Goal: Information Seeking & Learning: Check status

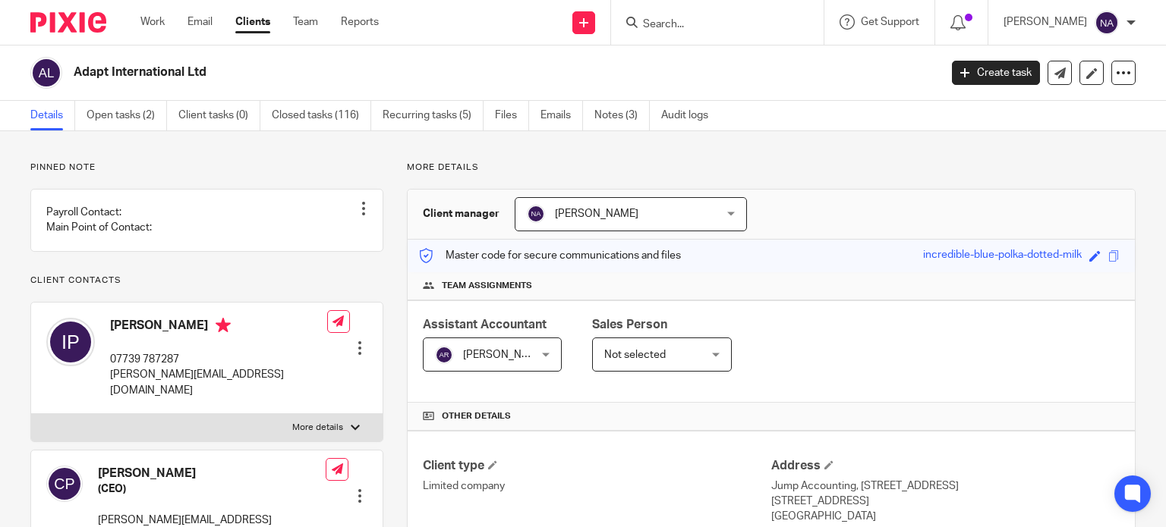
click at [704, 27] on input "Search" at bounding box center [709, 25] width 137 height 14
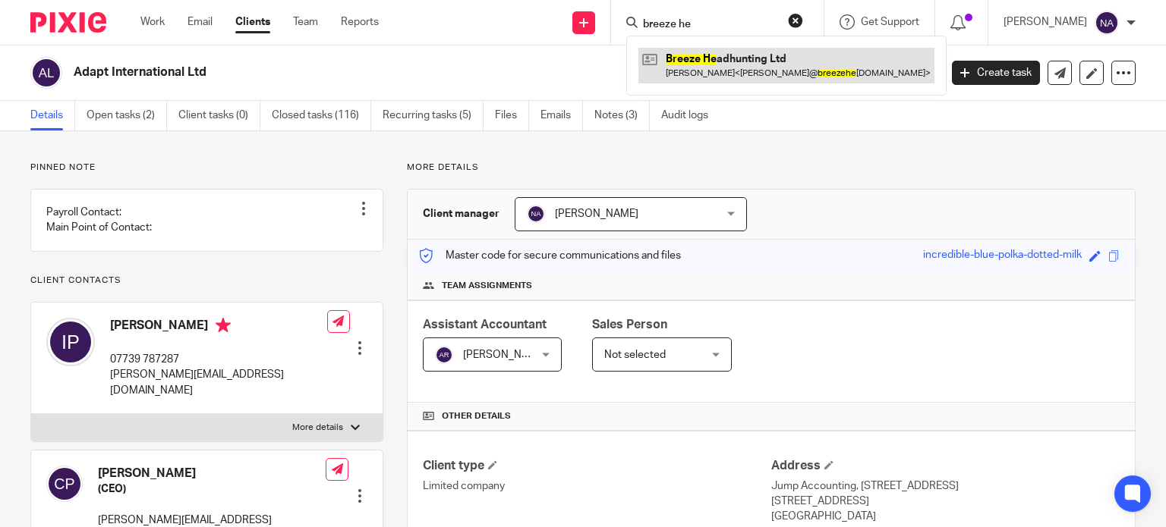
type input "breeze he"
click at [786, 63] on link at bounding box center [786, 65] width 296 height 35
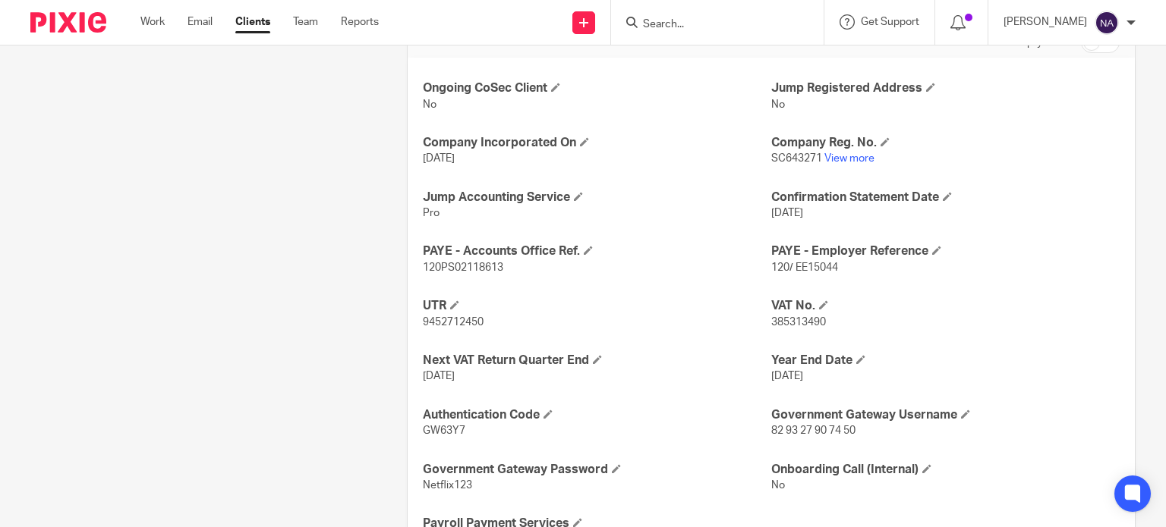
scroll to position [527, 0]
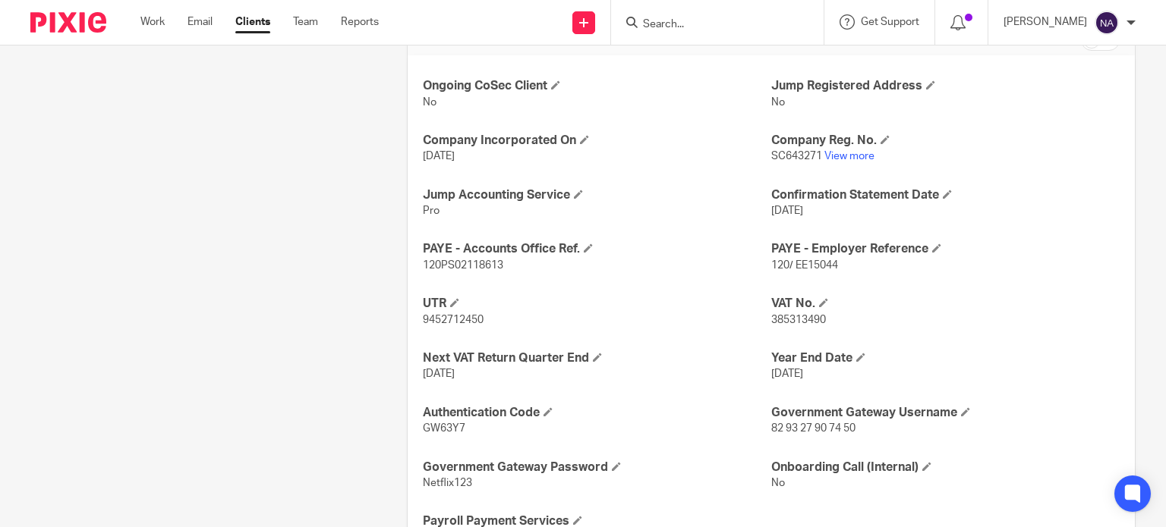
click at [791, 263] on span "120/ EE15044" at bounding box center [804, 265] width 67 height 11
copy span "EE15044"
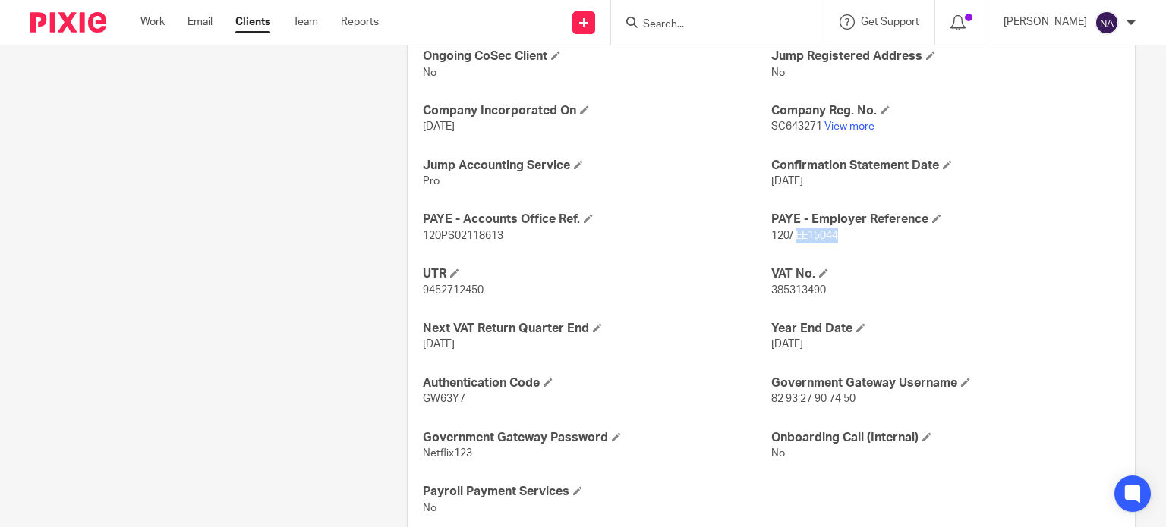
scroll to position [558, 0]
drag, startPoint x: 504, startPoint y: 232, endPoint x: 283, endPoint y: 427, distance: 294.6
click at [283, 427] on div "Client contacts Liam Andrew Williamson (Company Director) 07803841941 liam@bree…" at bounding box center [571, 71] width 1128 height 935
click at [527, 260] on div "Ongoing CoSec Client No Jump Registered Address No Company Incorporated On 2 Oc…" at bounding box center [771, 281] width 727 height 513
click at [489, 235] on span "120PS02118613" at bounding box center [463, 235] width 80 height 11
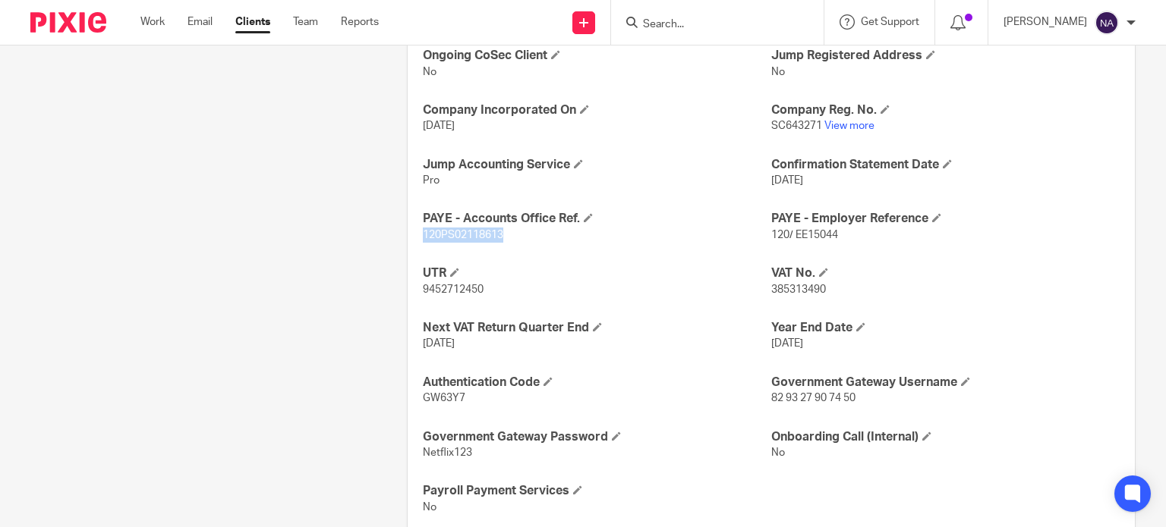
click at [489, 235] on span "120PS02118613" at bounding box center [463, 235] width 80 height 11
click at [489, 235] on div "Ongoing CoSec Client No Jump Registered Address No Company Incorporated On 2 Oc…" at bounding box center [771, 281] width 727 height 513
click at [574, 231] on p "120PS02118613" at bounding box center [597, 235] width 348 height 15
click at [486, 239] on p "120PS02118613" at bounding box center [597, 235] width 348 height 15
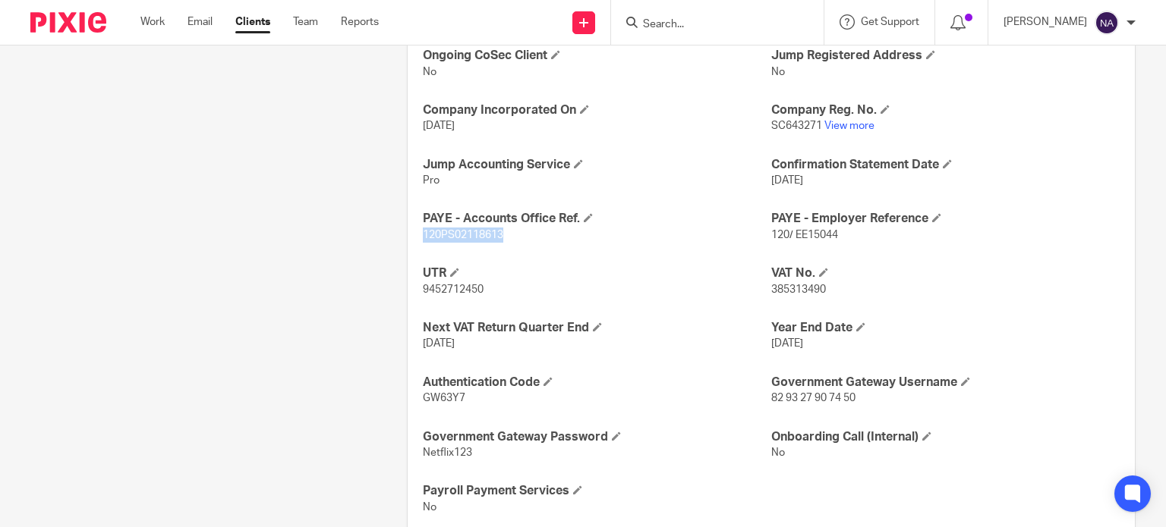
copy span "120PS02118613"
click at [695, 26] on input "Search" at bounding box center [709, 25] width 137 height 14
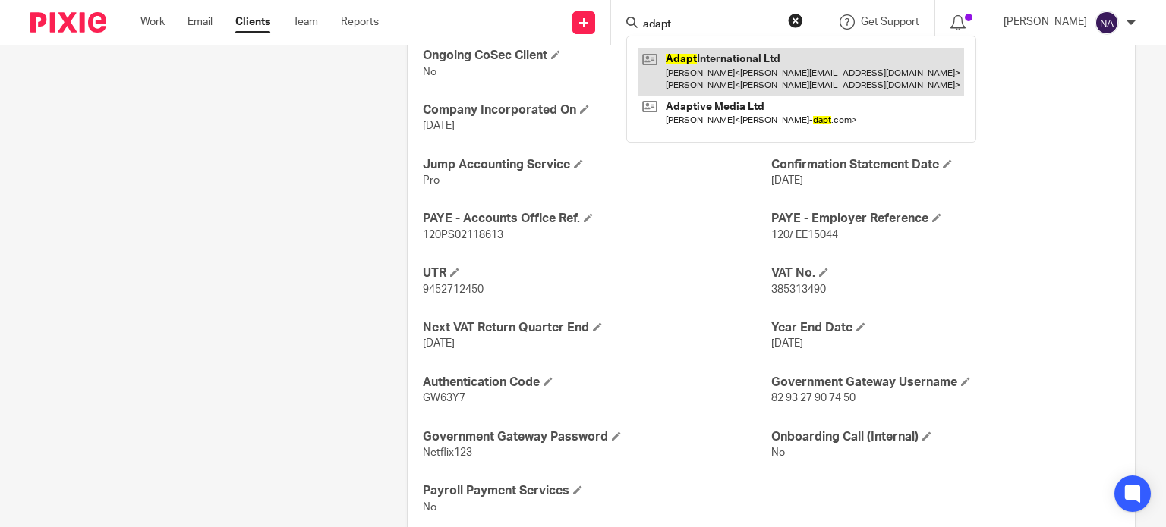
type input "adapt"
click at [814, 71] on link at bounding box center [801, 71] width 326 height 47
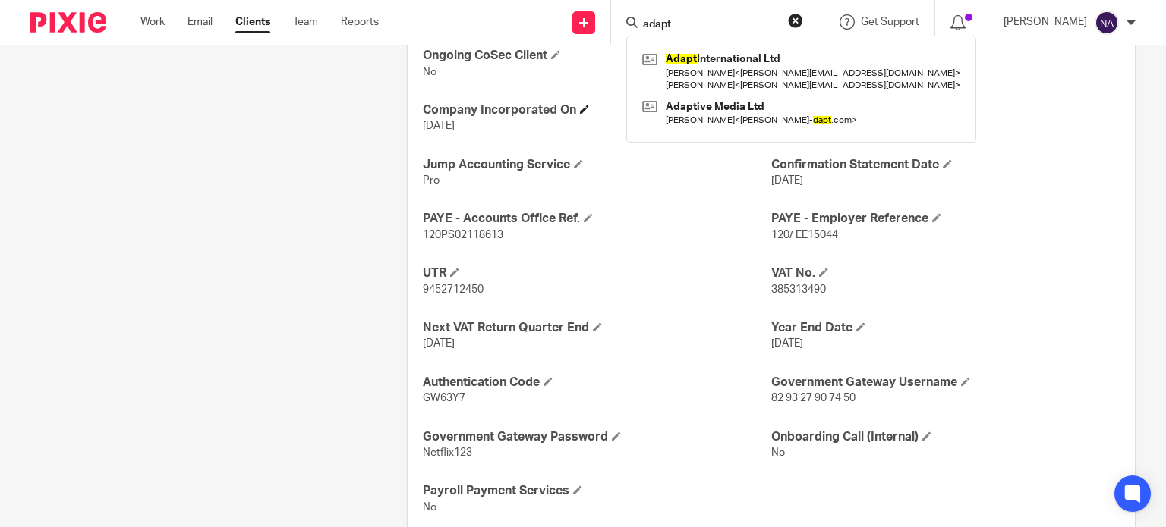
click at [614, 106] on h4 "Company Incorporated On" at bounding box center [597, 110] width 348 height 16
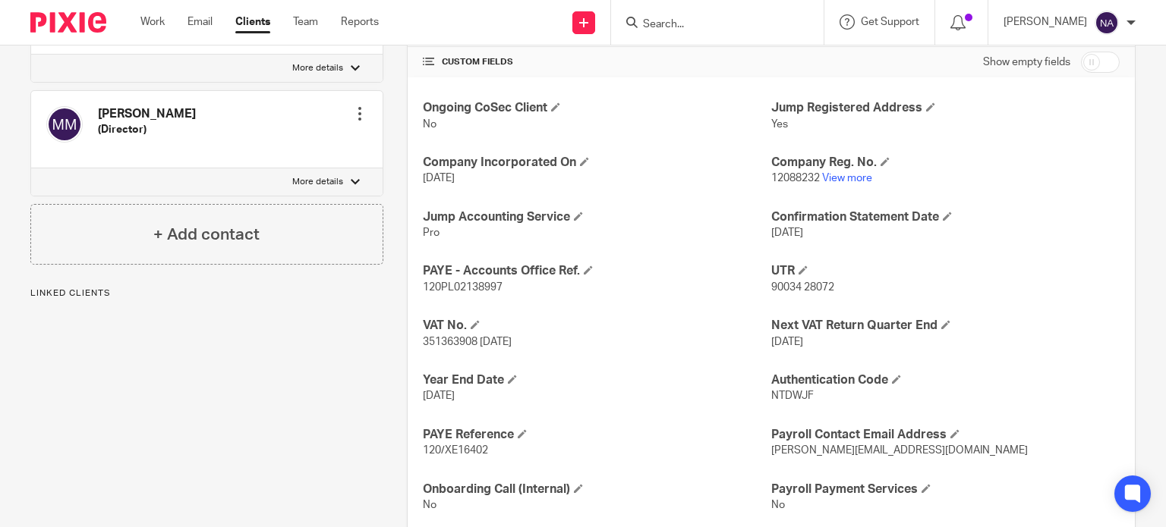
scroll to position [506, 0]
click at [850, 178] on link "View more" at bounding box center [847, 177] width 50 height 11
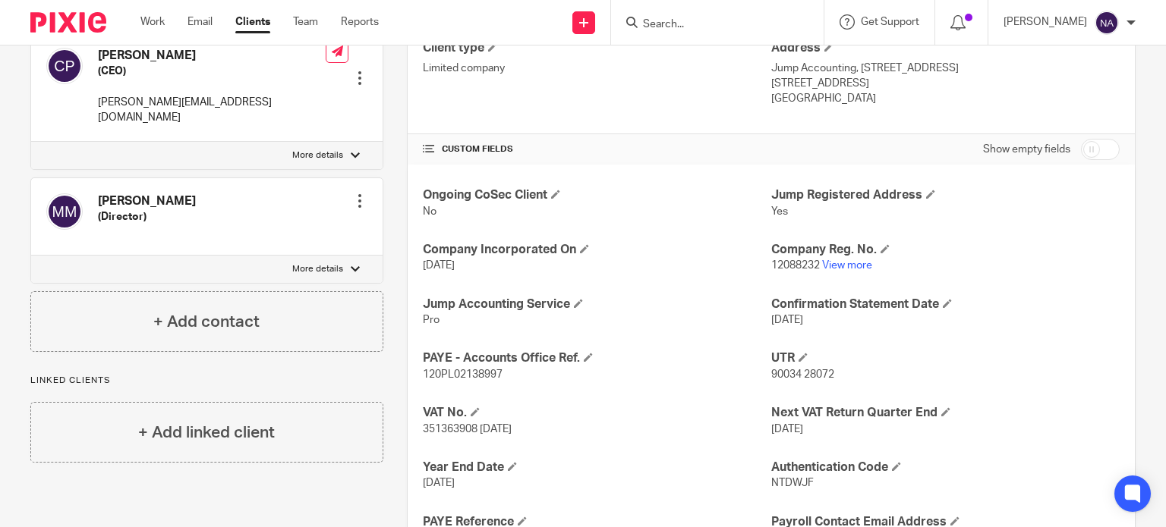
scroll to position [543, 0]
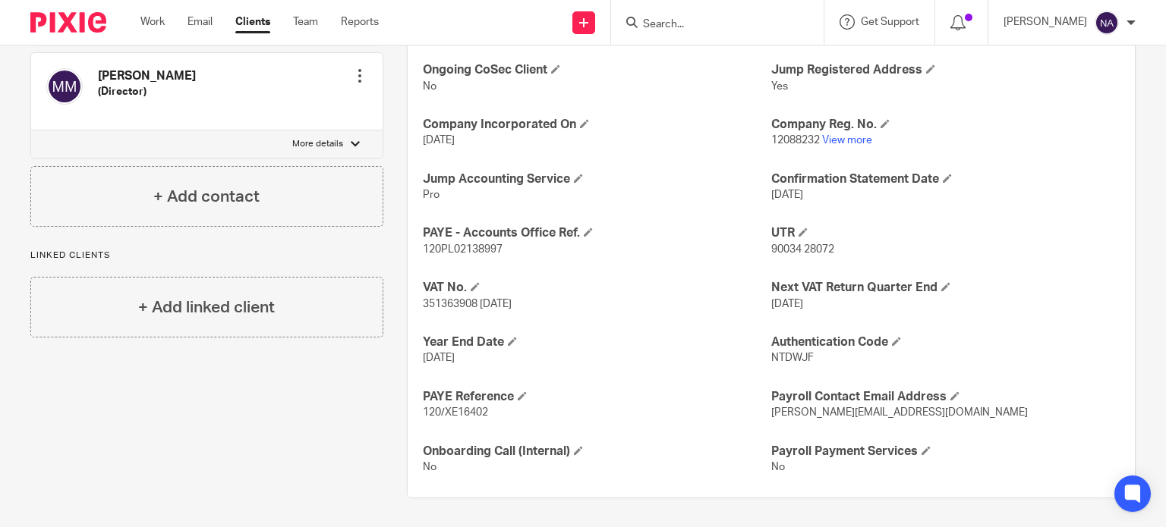
click at [686, 27] on input "Search" at bounding box center [709, 25] width 137 height 14
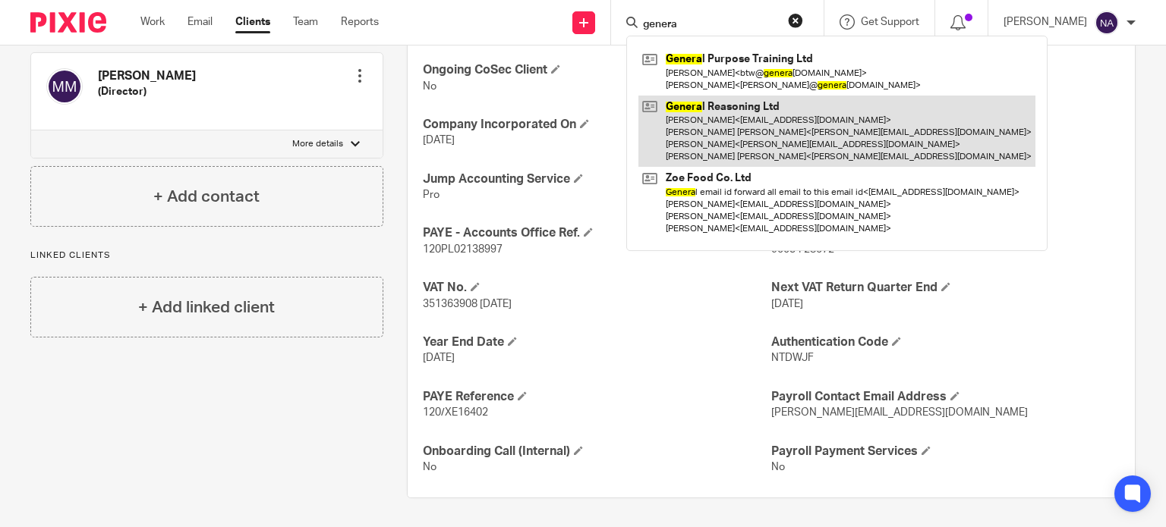
type input "genera"
click at [795, 137] on link at bounding box center [836, 132] width 397 height 72
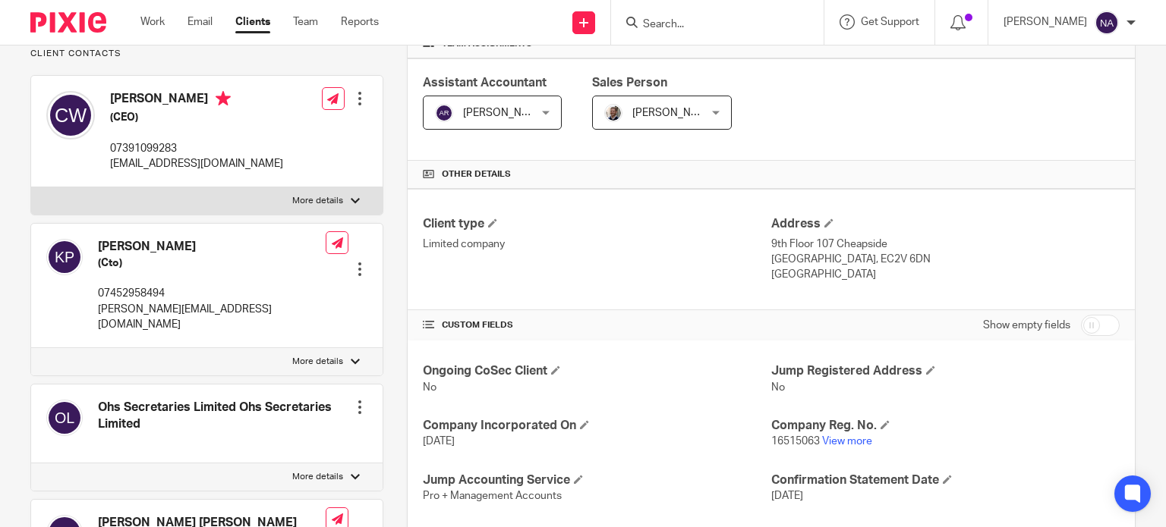
scroll to position [246, 0]
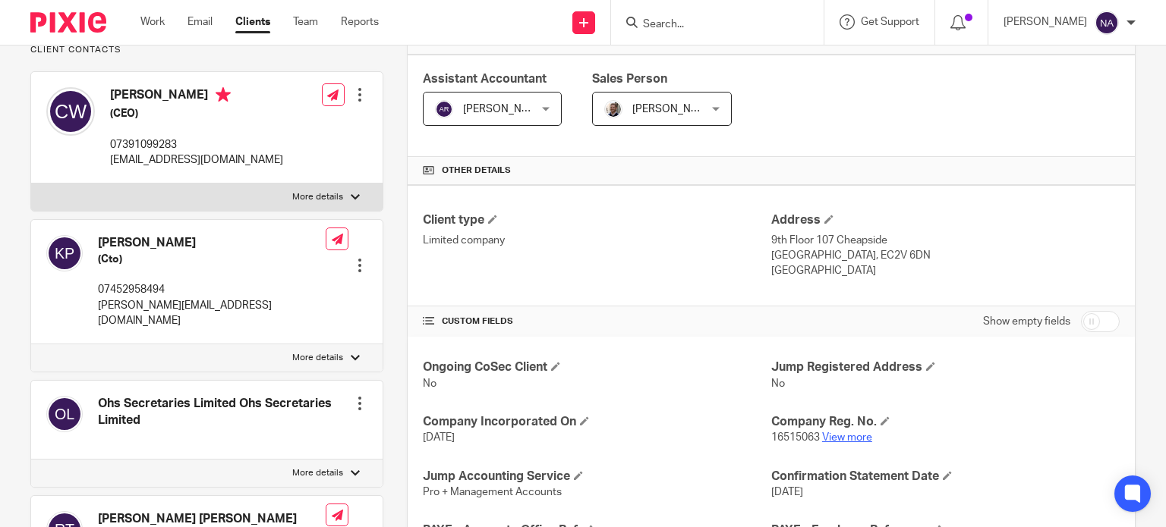
click at [835, 436] on link "View more" at bounding box center [847, 438] width 50 height 11
click at [685, 20] on input "Search" at bounding box center [709, 25] width 137 height 14
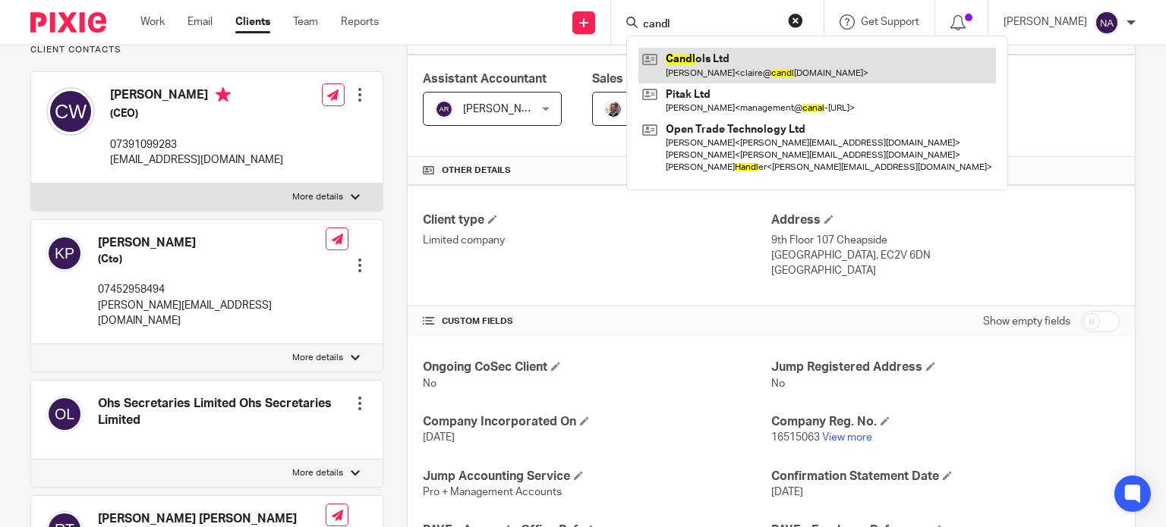
type input "candl"
click at [769, 62] on link at bounding box center [816, 65] width 357 height 35
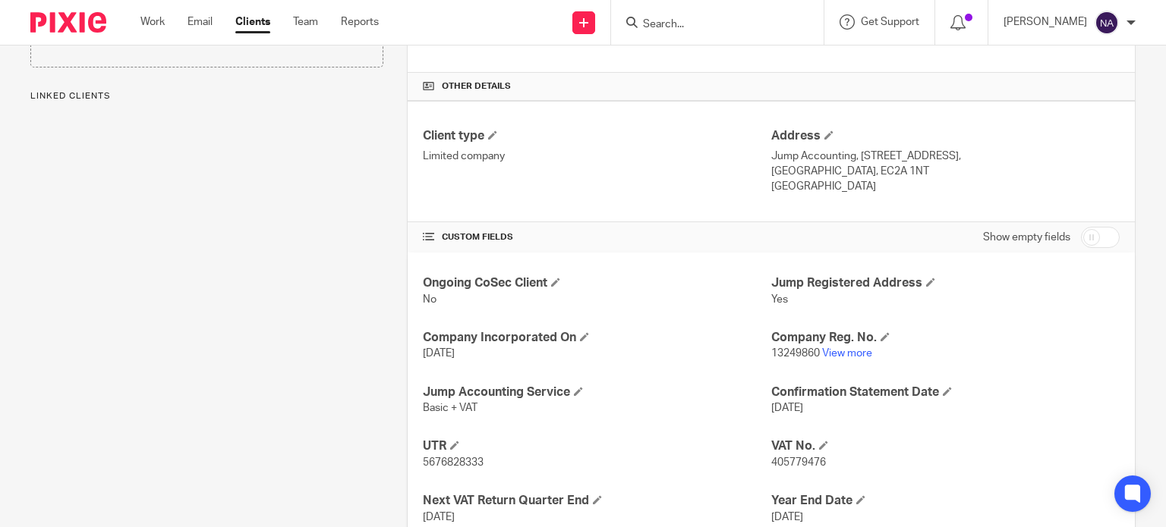
scroll to position [331, 0]
click at [832, 355] on link "View more" at bounding box center [847, 353] width 50 height 11
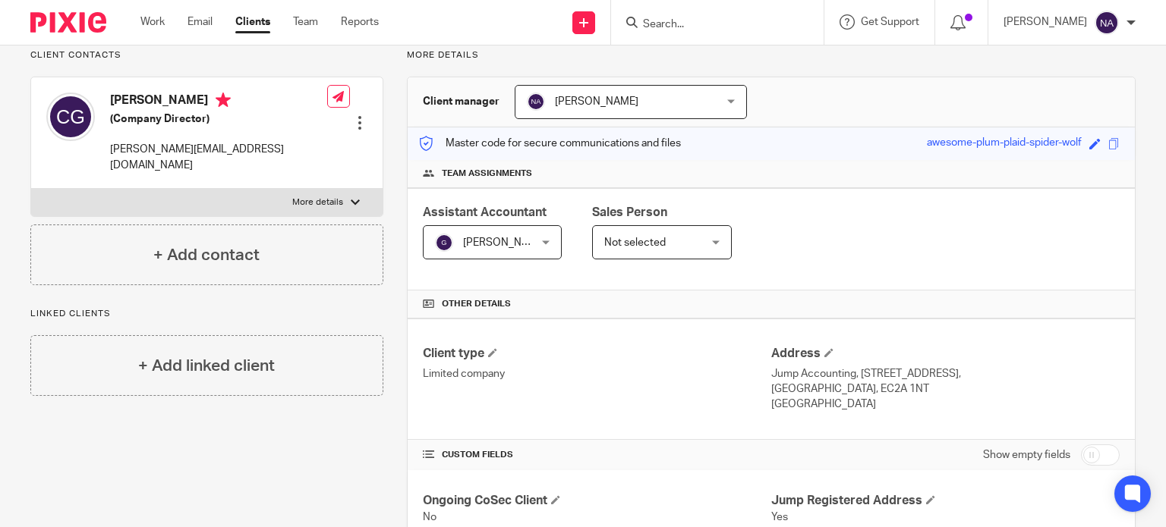
scroll to position [0, 0]
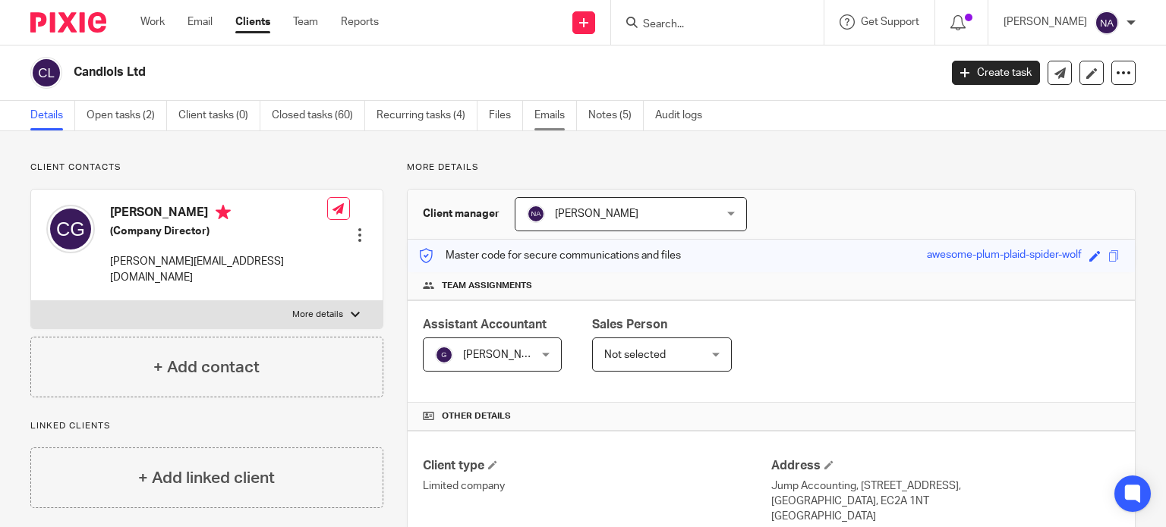
drag, startPoint x: 552, startPoint y: 120, endPoint x: 560, endPoint y: 121, distance: 7.6
click at [552, 120] on link "Emails" at bounding box center [555, 116] width 42 height 30
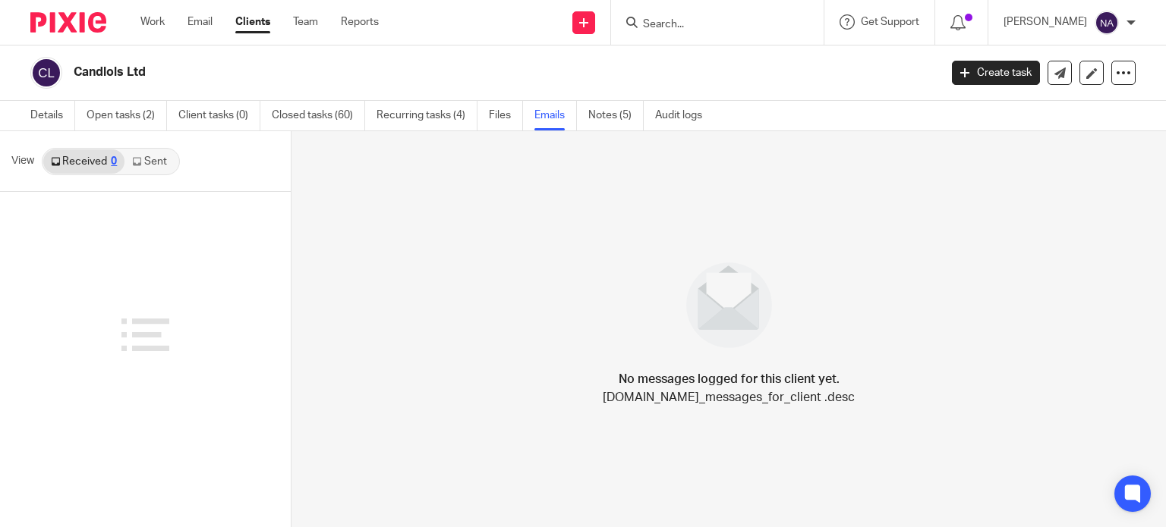
click at [768, 18] on input "Search" at bounding box center [709, 25] width 137 height 14
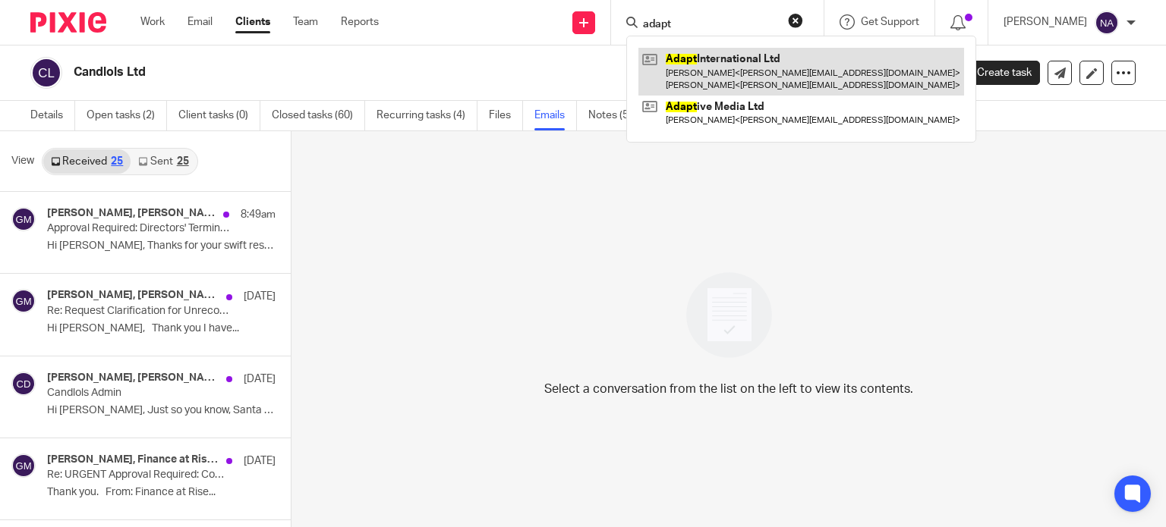
type input "adapt"
click at [795, 51] on link at bounding box center [801, 71] width 326 height 47
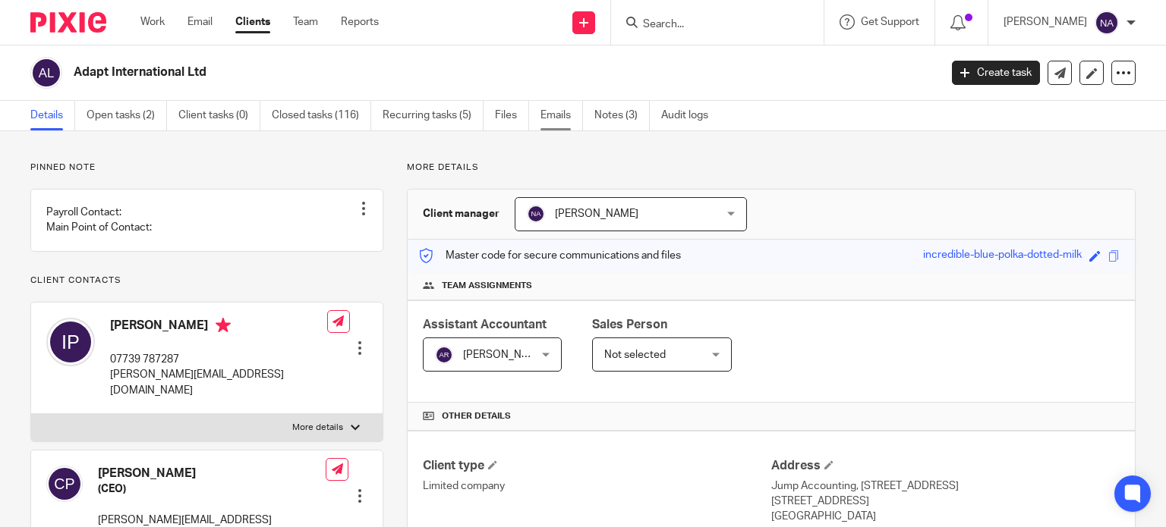
click at [556, 114] on link "Emails" at bounding box center [561, 116] width 42 height 30
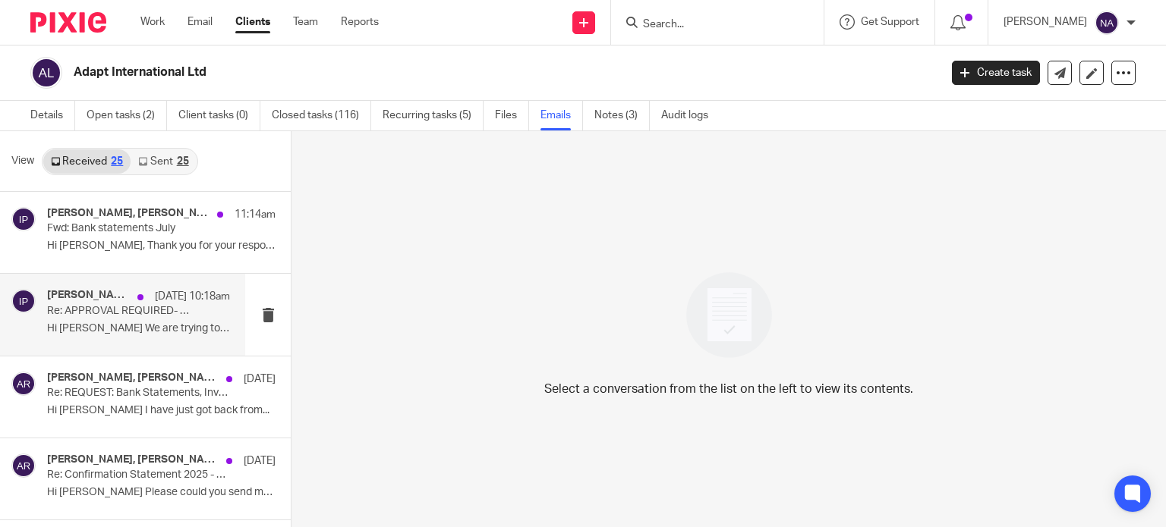
click at [165, 338] on div "Ian Parsonson, Aishwarya Ramachandran 26 Aug 10:18am Re: APPROVAL REQUIRED- Pay…" at bounding box center [138, 314] width 183 height 51
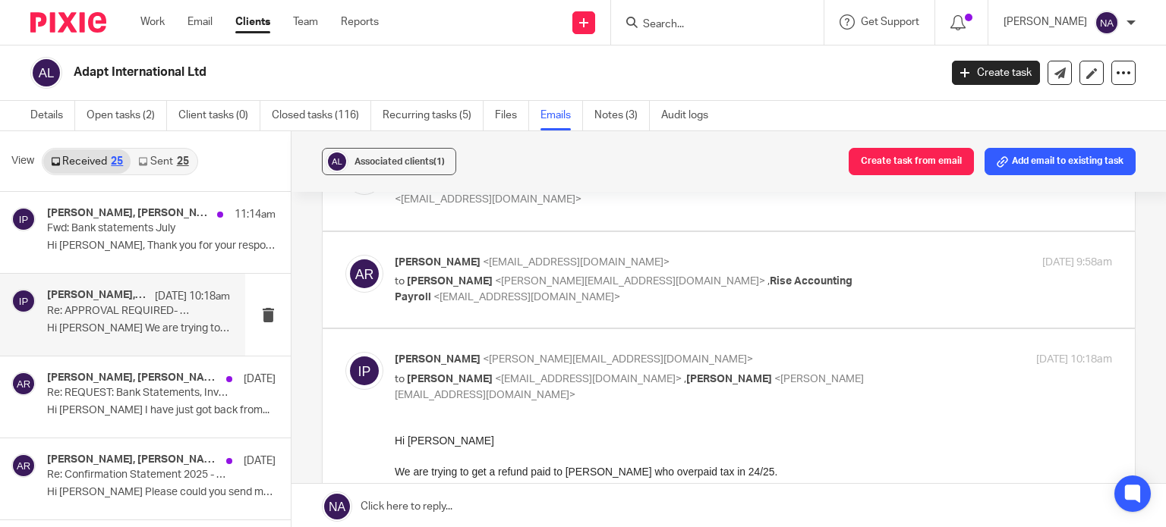
scroll to position [152, 0]
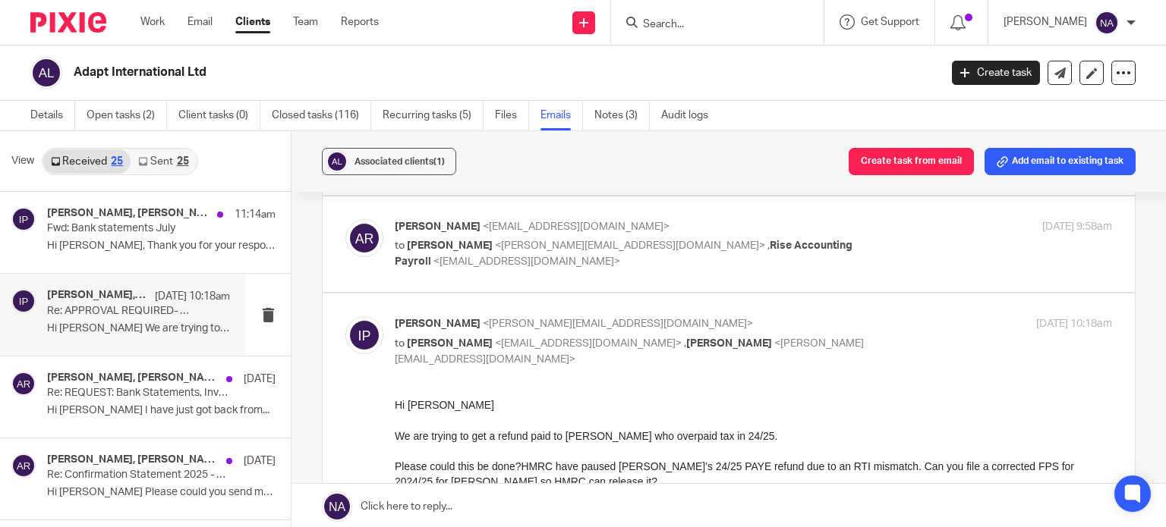
click at [493, 263] on div "Aishwarya Ramachandran <aishwarya@riseaccounting.co.uk> to Ian Parsonson <ian@a…" at bounding box center [728, 244] width 766 height 51
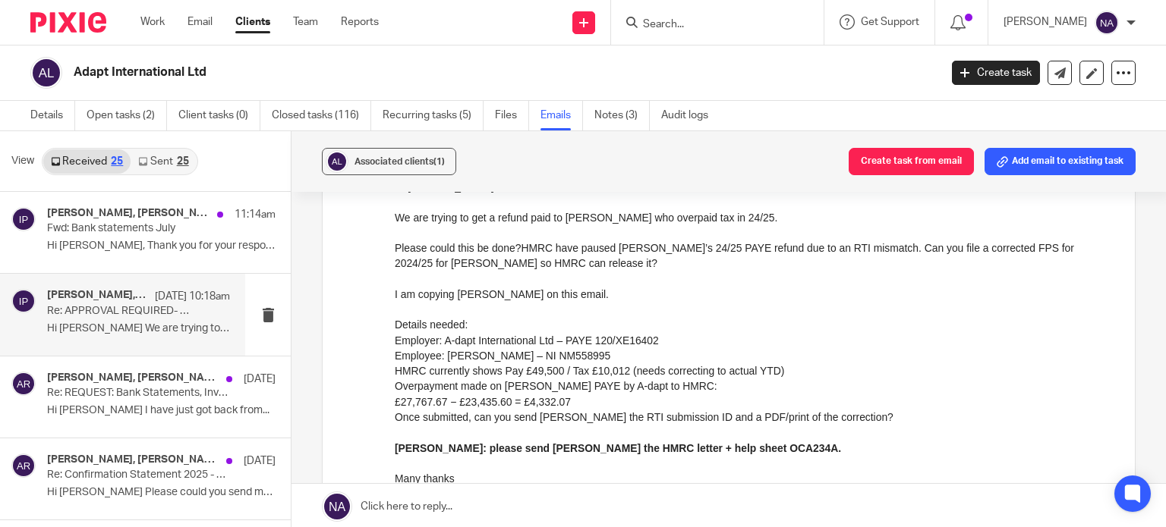
scroll to position [352, 0]
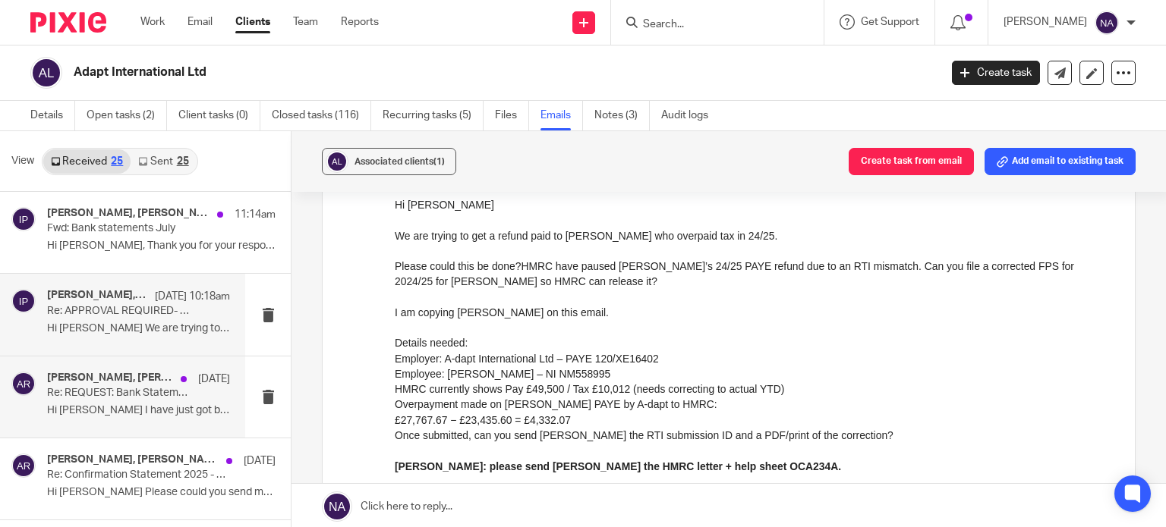
drag, startPoint x: 94, startPoint y: 401, endPoint x: 114, endPoint y: 401, distance: 19.7
click at [96, 401] on div "Aishwarya Ramachandran, Ian Parsonson 18 Aug Re: REQUEST: Bank Statements, Invo…" at bounding box center [138, 397] width 183 height 51
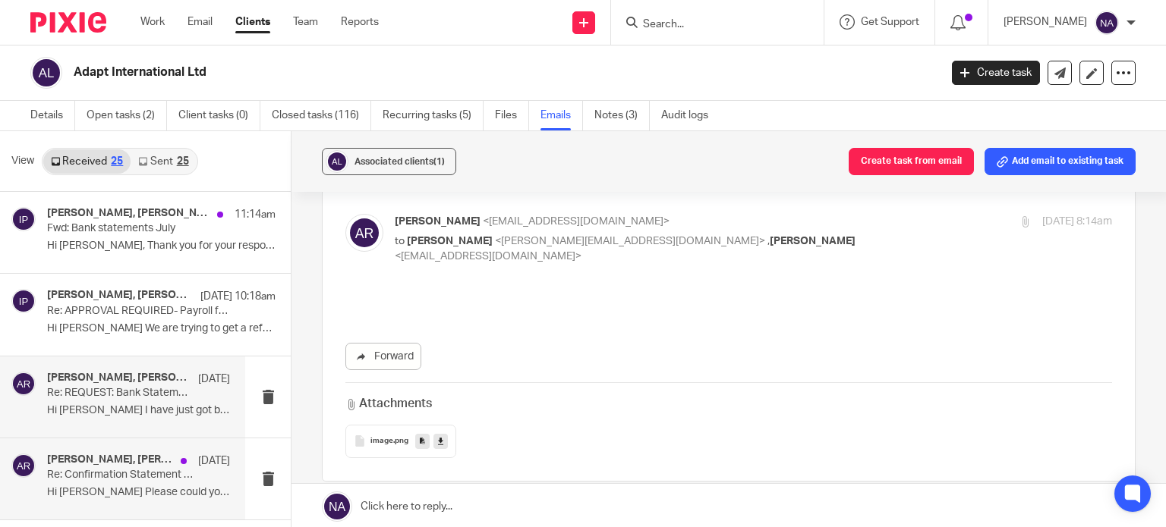
scroll to position [0, 0]
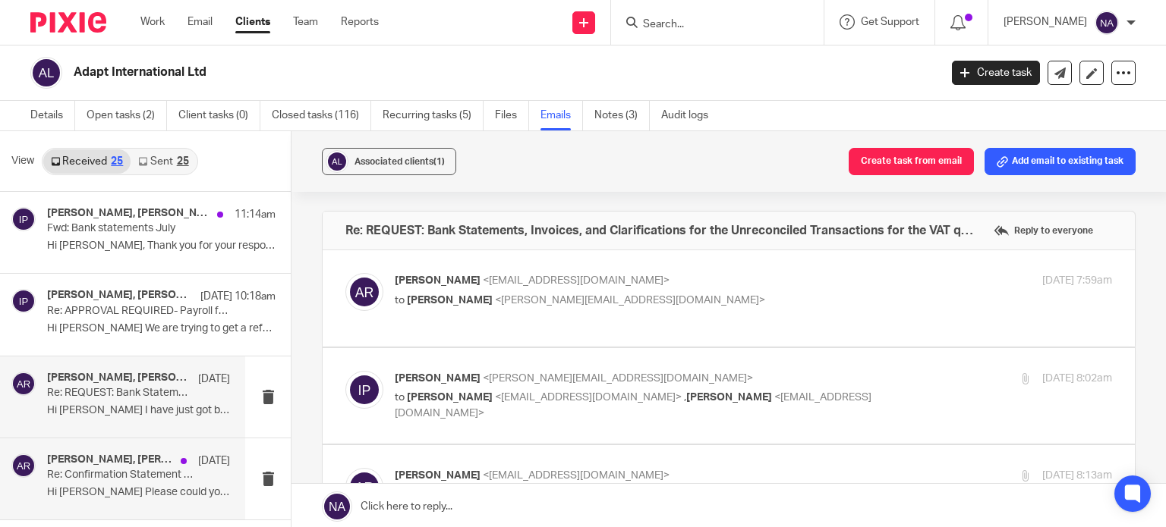
click at [165, 484] on div "Aishwarya Ramachandran, Ian Parsonson 3 Jul Re: Confirmation Statement 2025 - A…" at bounding box center [138, 479] width 183 height 51
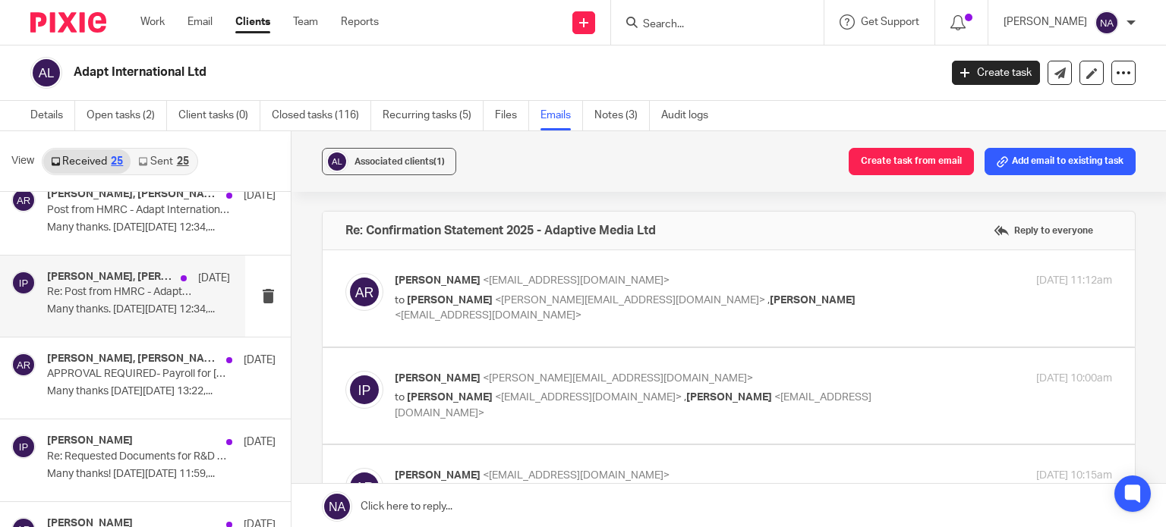
scroll to position [835, 0]
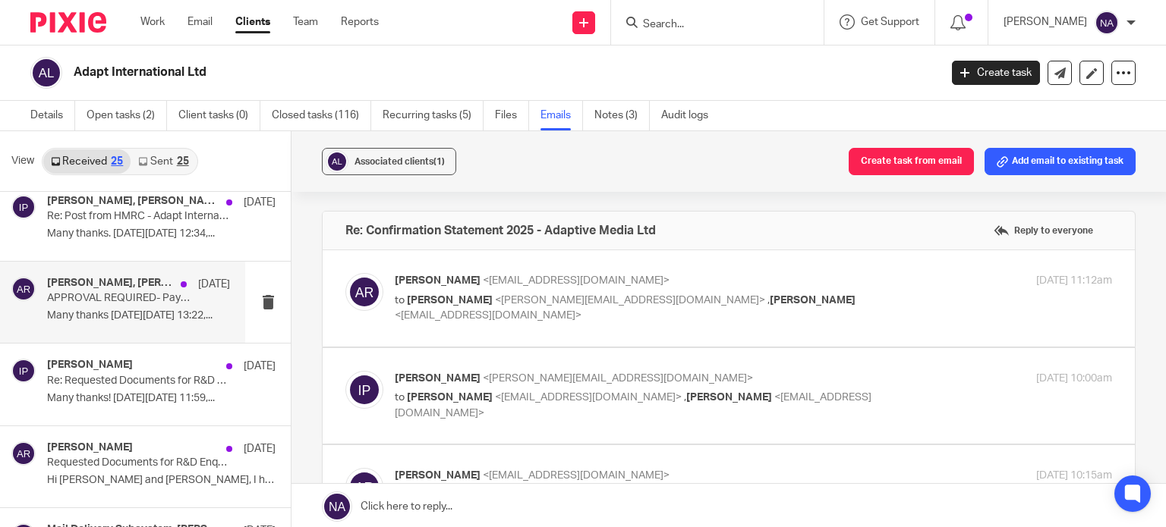
click at [179, 290] on div "13 Jun" at bounding box center [201, 284] width 57 height 15
click at [637, 319] on p "to Ian Parsonson <ian@a-dapt.com> , Jump Accounting Payroll <payroll@jumpaccoun…" at bounding box center [634, 308] width 478 height 31
checkbox input "true"
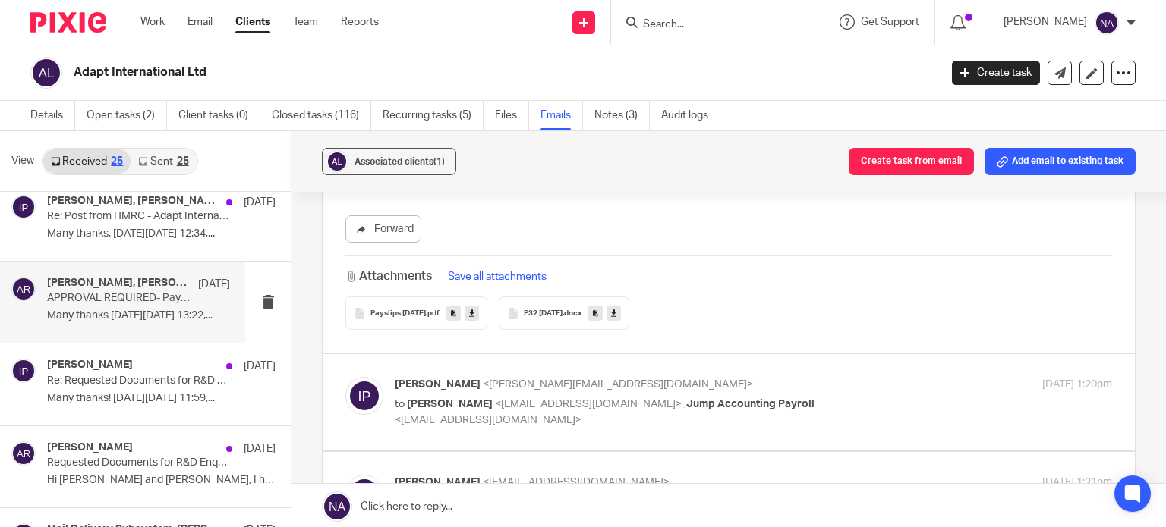
scroll to position [531, 0]
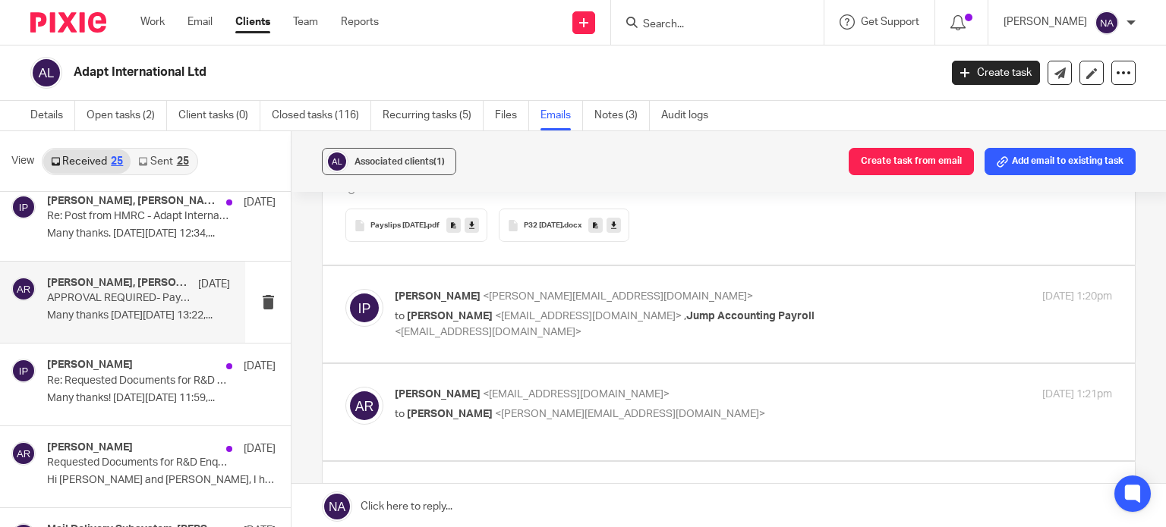
click at [565, 335] on p "to Aishwarya Ramachandran <aishwarya@jumpaccounting.co.uk> , Jump Accounting Pa…" at bounding box center [634, 324] width 478 height 31
checkbox input "true"
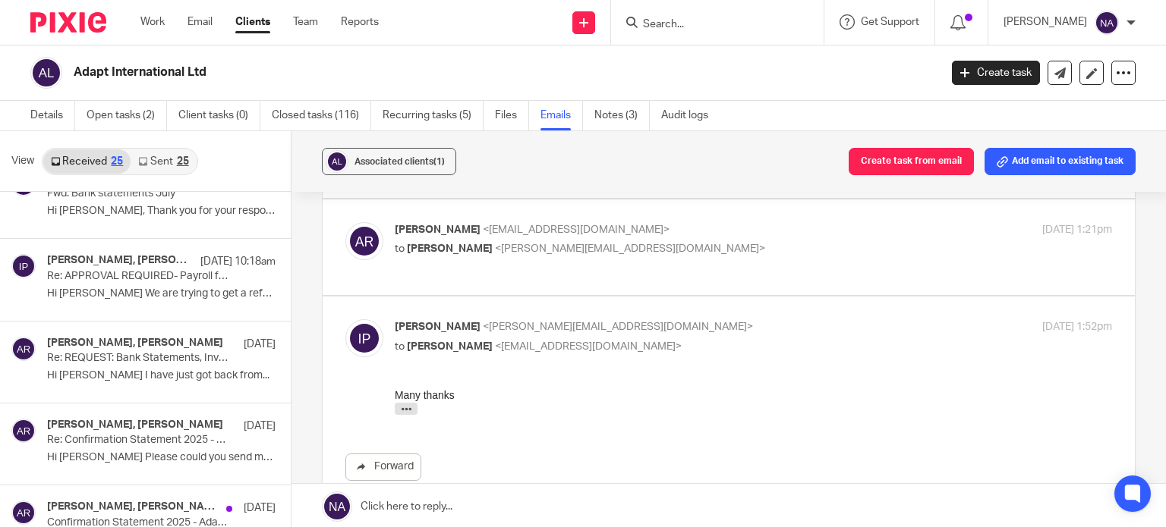
scroll to position [0, 0]
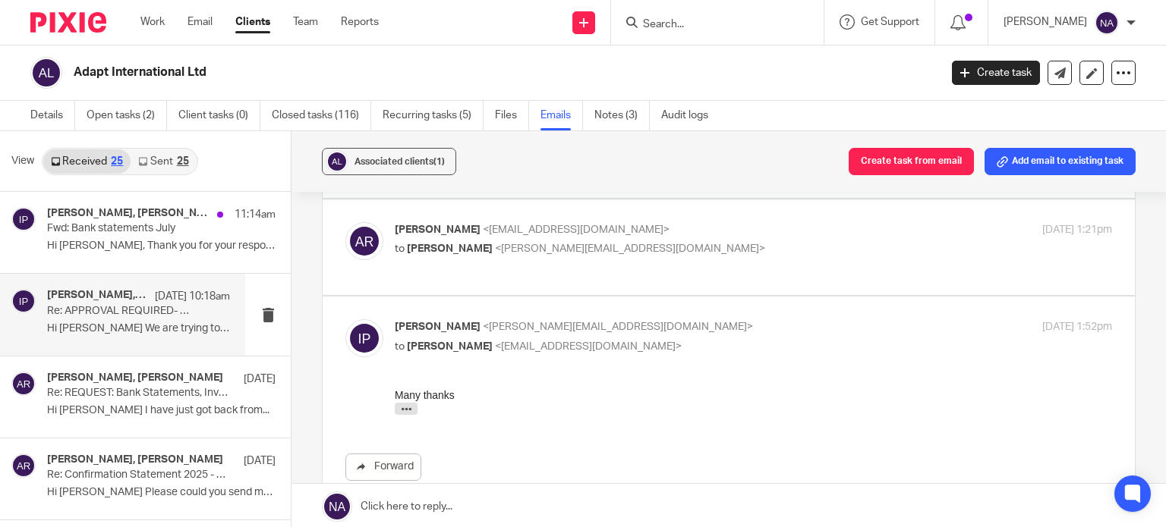
click at [150, 324] on p "Hi Aishwarya We are trying to get a refund..." at bounding box center [138, 329] width 183 height 13
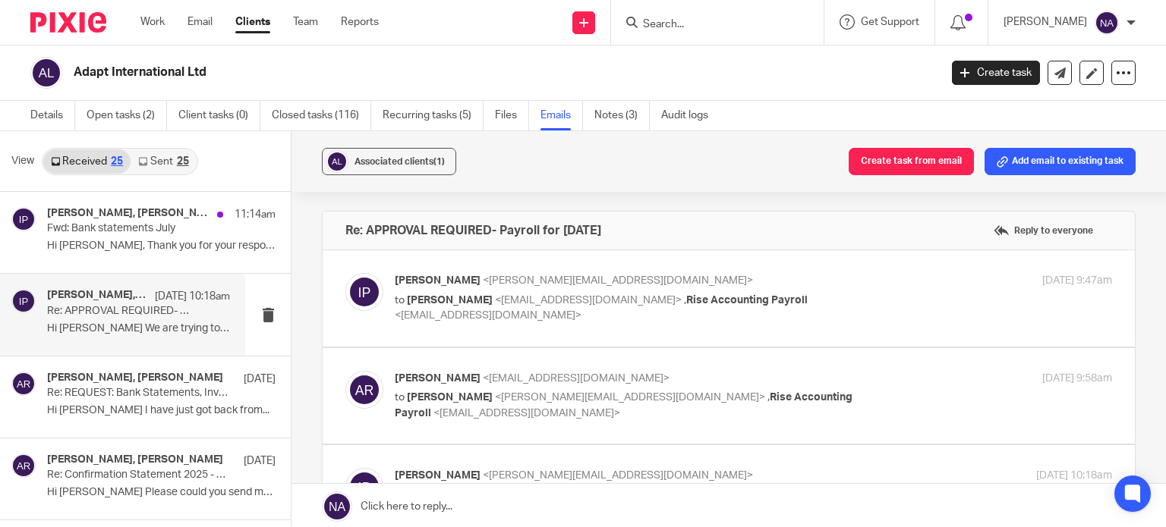
click at [516, 318] on span "<payroll@riseaccounting.co.uk>" at bounding box center [488, 315] width 187 height 11
checkbox input "true"
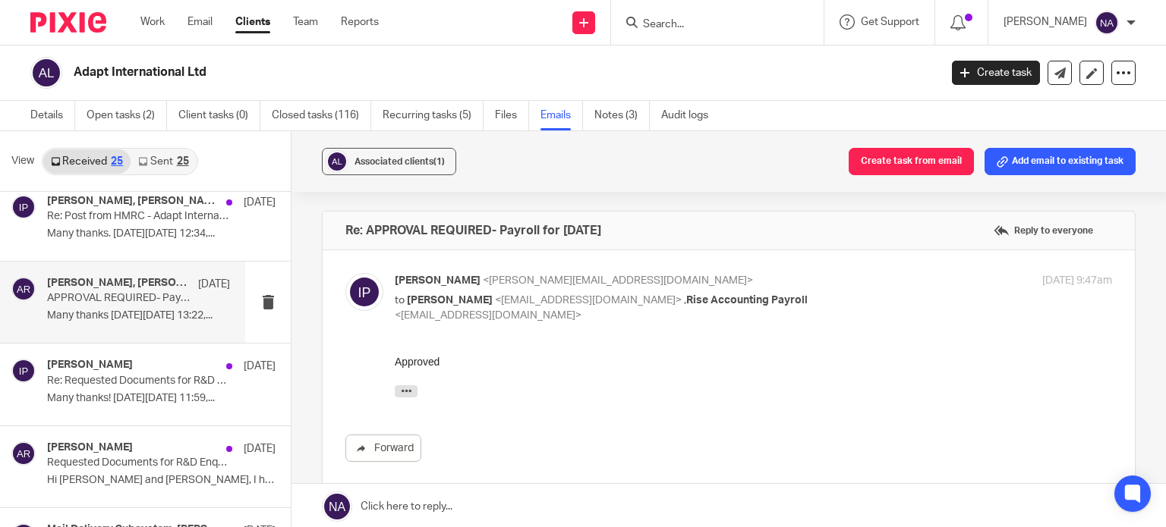
click at [161, 298] on p "APPROVAL REQUIRED- Payroll for June 2025" at bounding box center [120, 298] width 146 height 13
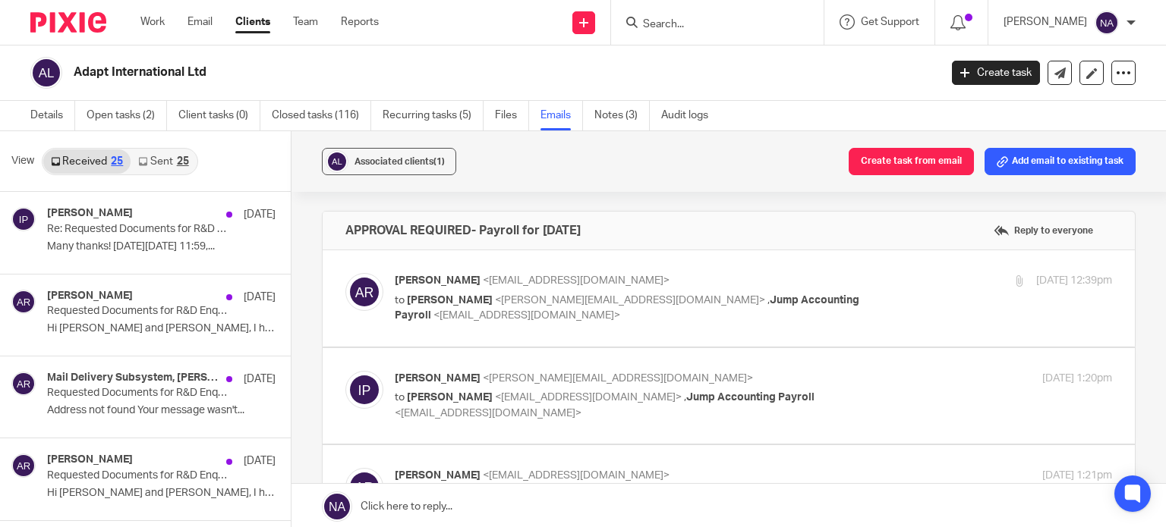
click at [464, 404] on p "to Aishwarya Ramachandran <aishwarya@jumpaccounting.co.uk> , Jump Accounting Pa…" at bounding box center [634, 405] width 478 height 31
checkbox input "true"
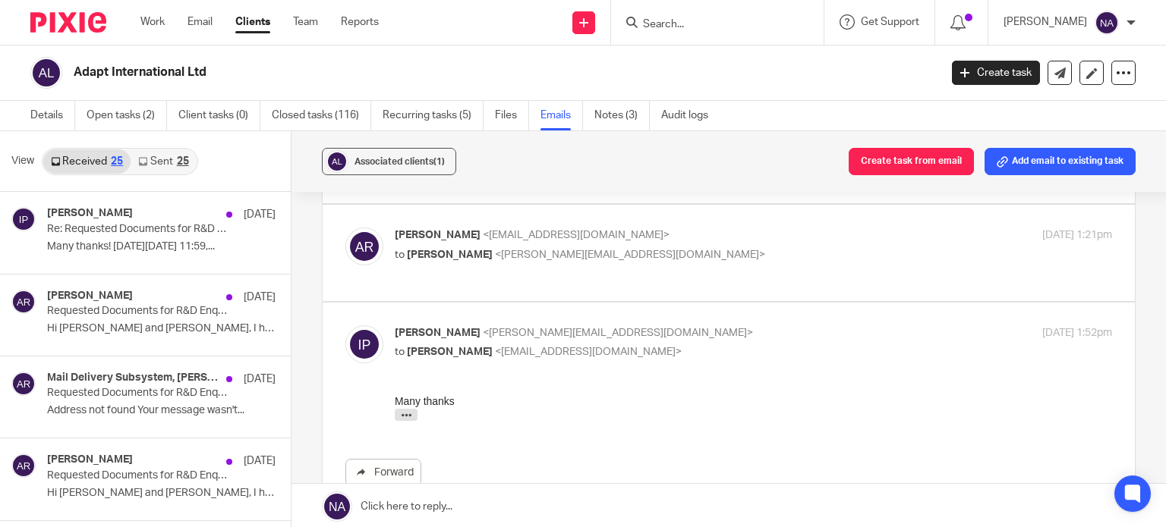
click at [531, 241] on p "Aishwarya Ramachandran <aishwarya@jumpaccounting.co.uk>" at bounding box center [634, 236] width 478 height 16
checkbox input "true"
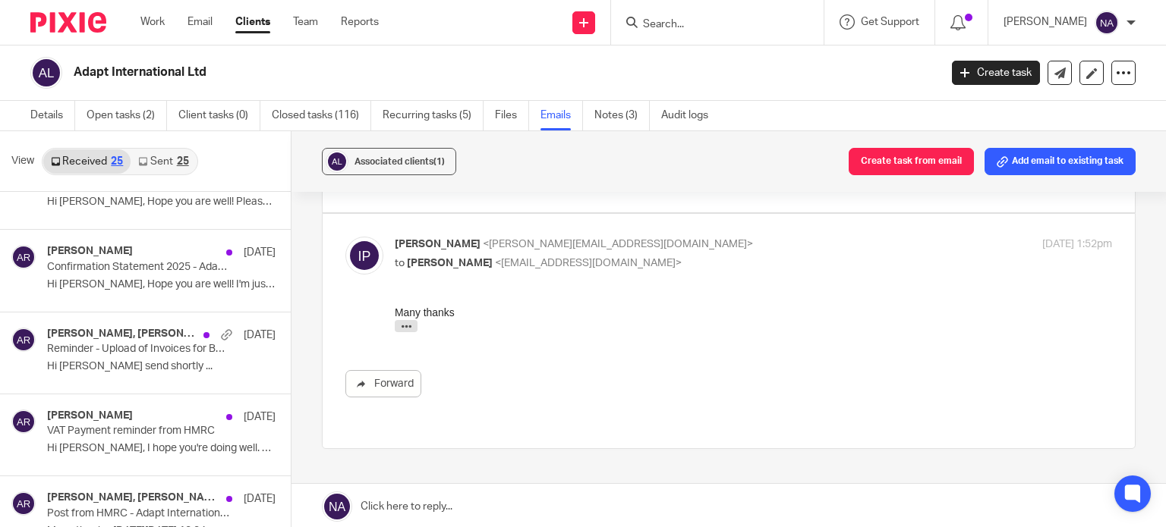
click at [705, 33] on div at bounding box center [717, 22] width 212 height 45
click at [707, 30] on input "Search" at bounding box center [709, 25] width 137 height 14
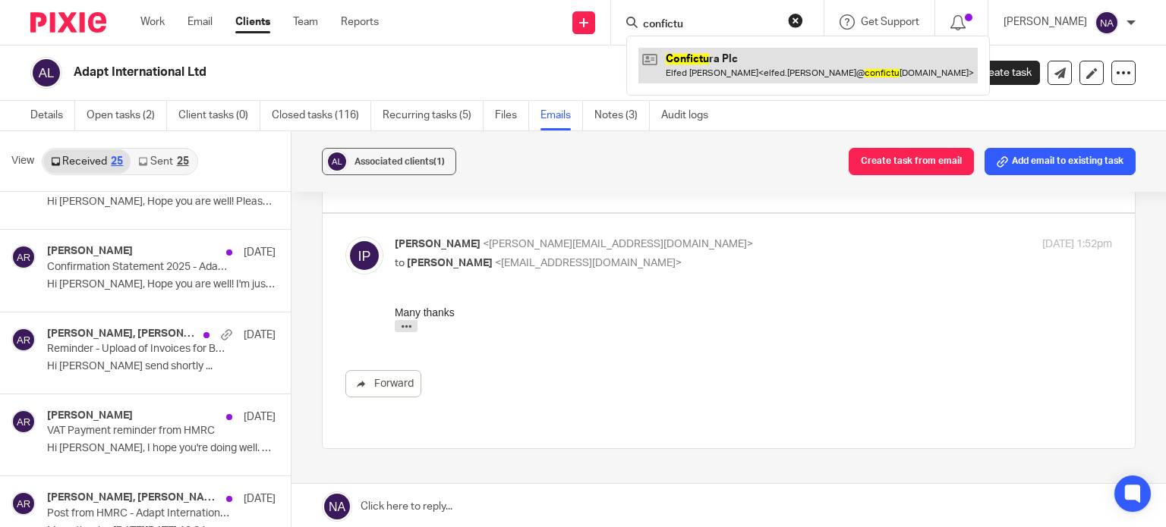
type input "confictu"
click at [722, 53] on link at bounding box center [807, 65] width 339 height 35
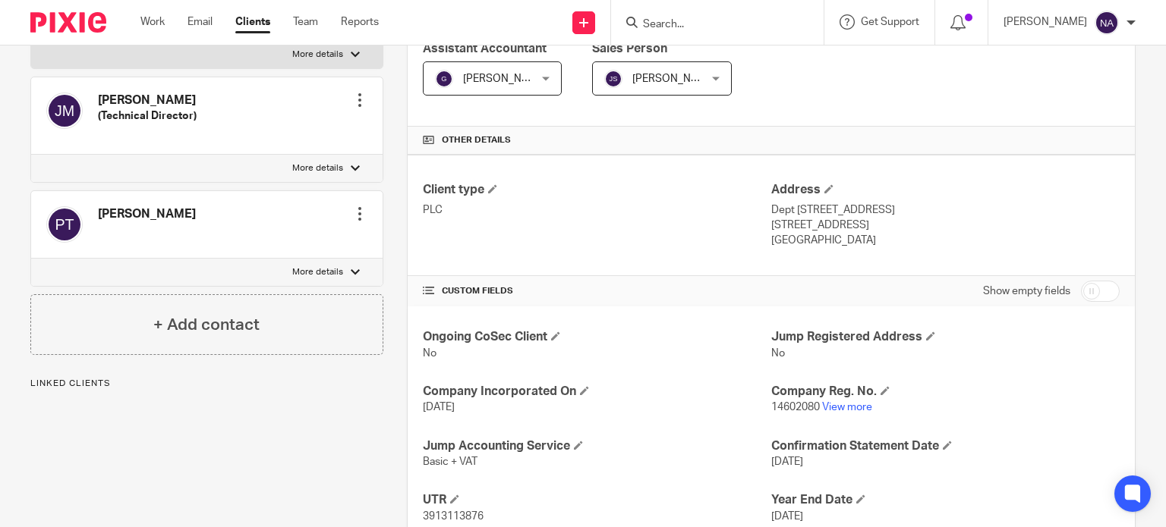
scroll to position [304, 0]
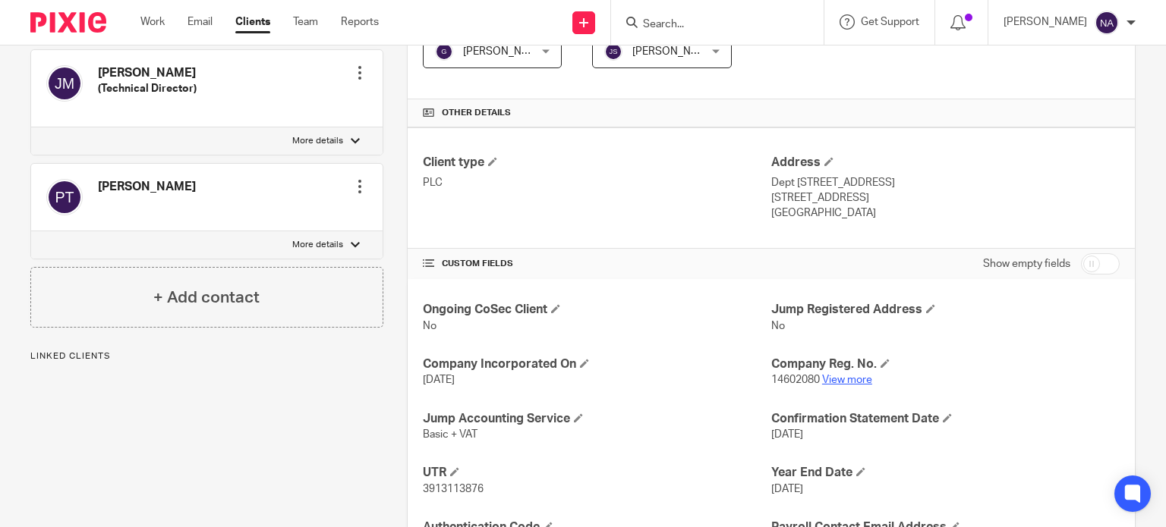
click at [845, 379] on link "View more" at bounding box center [847, 380] width 50 height 11
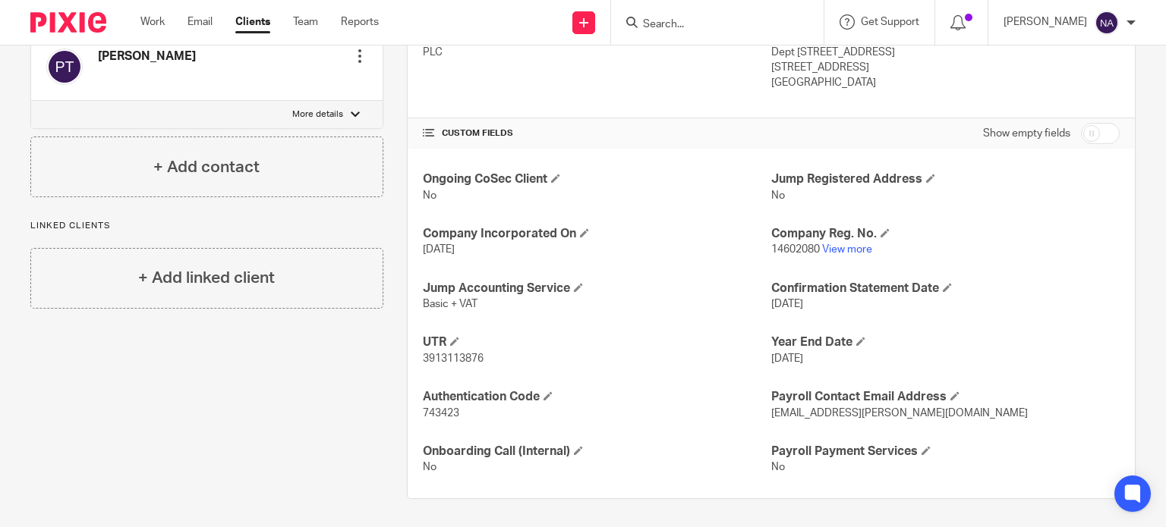
scroll to position [434, 0]
click at [694, 18] on input "Search" at bounding box center [709, 25] width 137 height 14
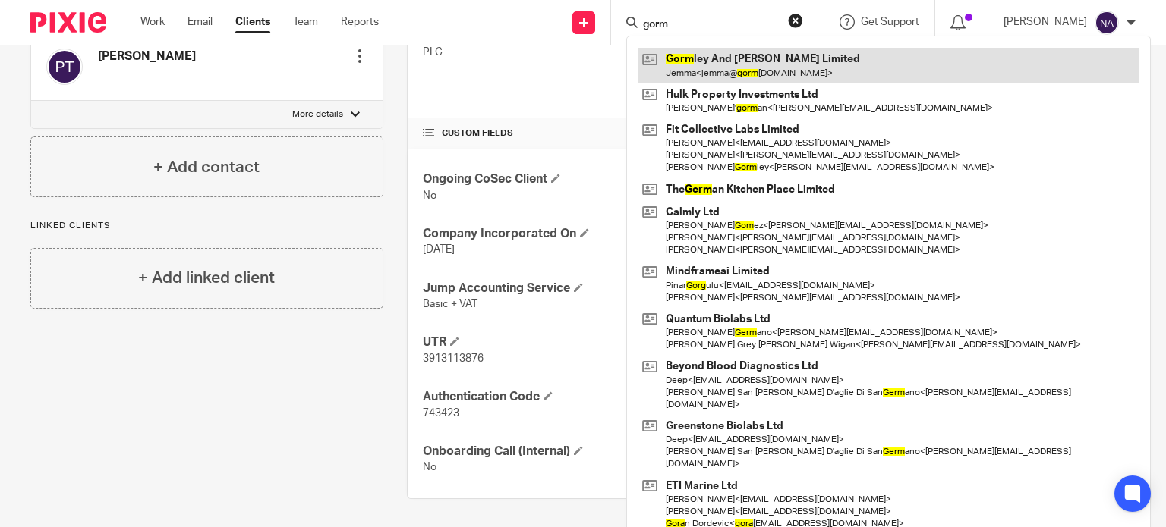
type input "gorm"
click at [741, 49] on link at bounding box center [888, 65] width 500 height 35
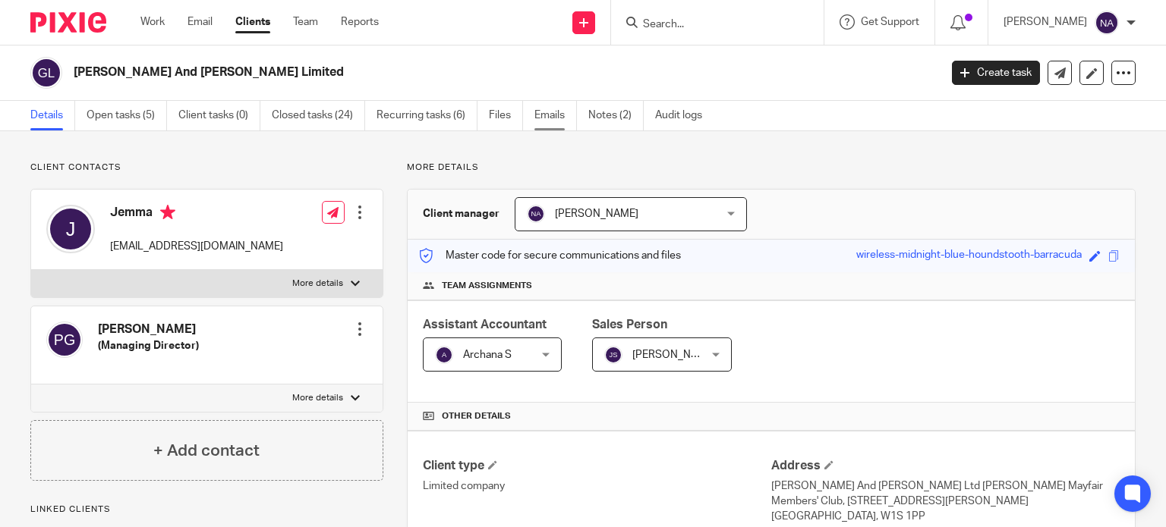
click at [559, 113] on link "Emails" at bounding box center [555, 116] width 42 height 30
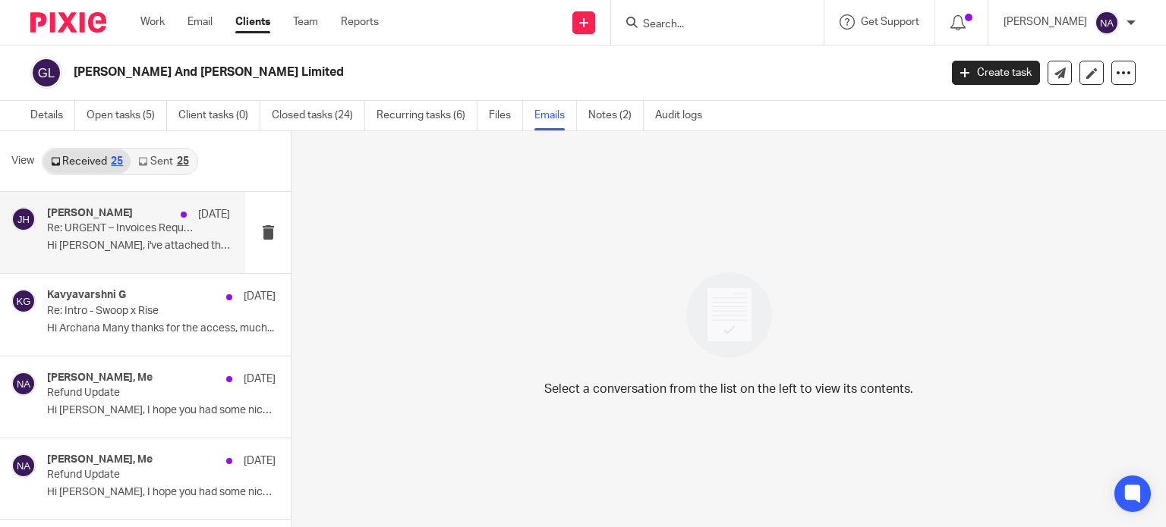
click at [139, 237] on div "Jemma Hunt 21 Aug Re: URGENT – Invoices Required for VAT Quarter Ending 31 July…" at bounding box center [138, 232] width 183 height 51
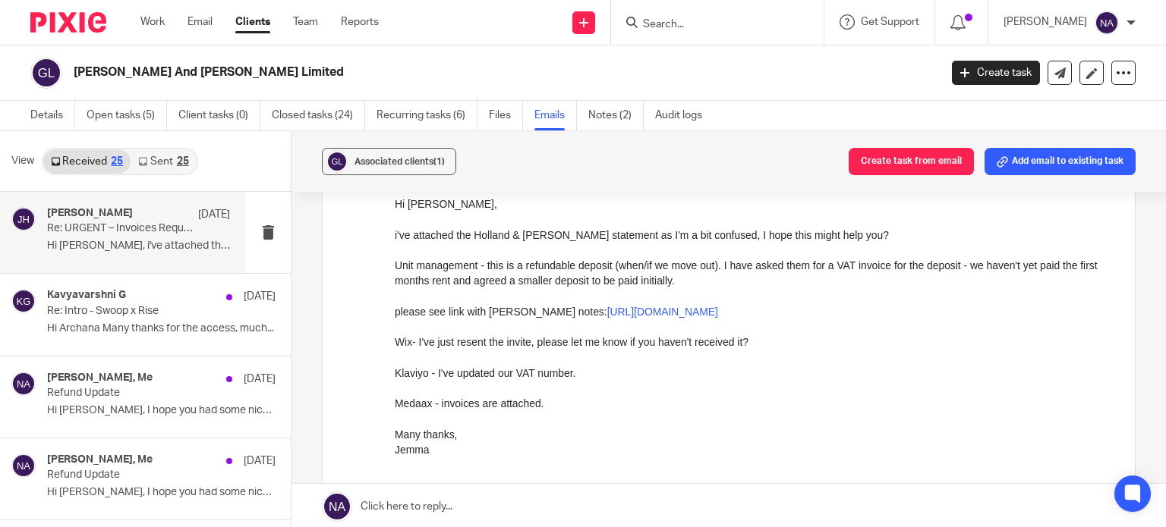
scroll to position [331, 0]
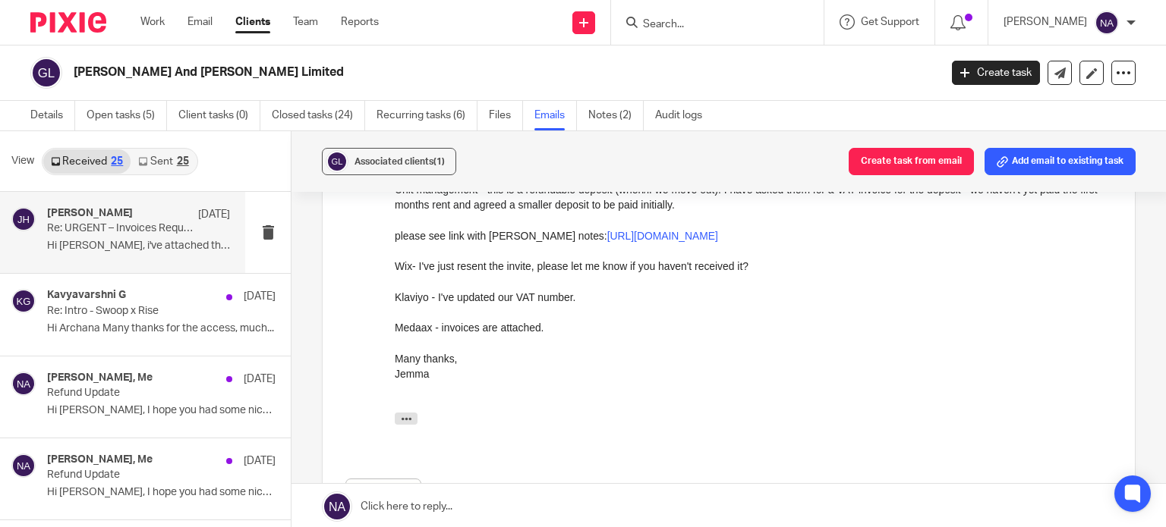
click at [155, 157] on link "Sent 25" at bounding box center [163, 162] width 65 height 24
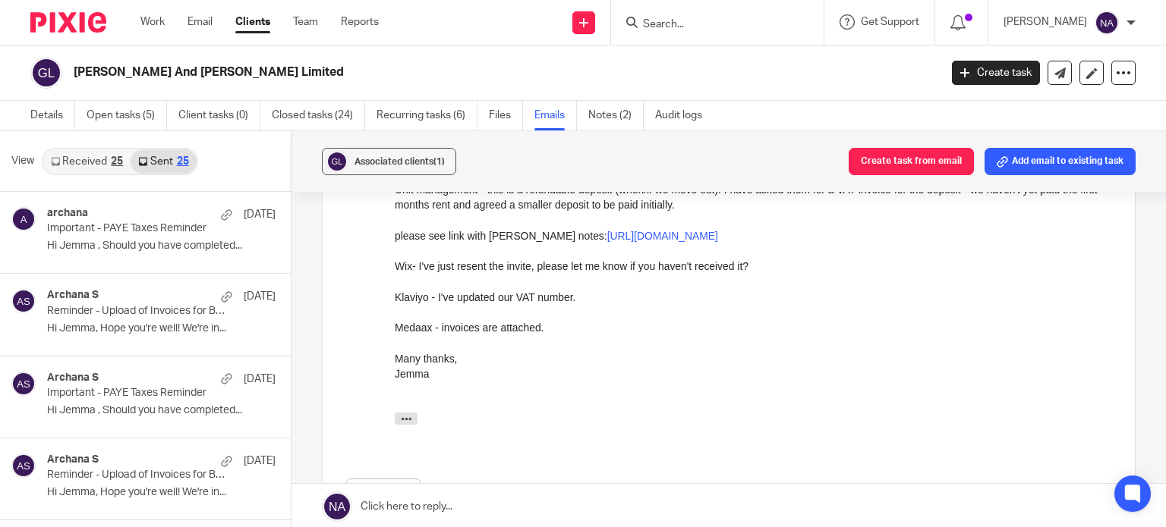
scroll to position [2, 0]
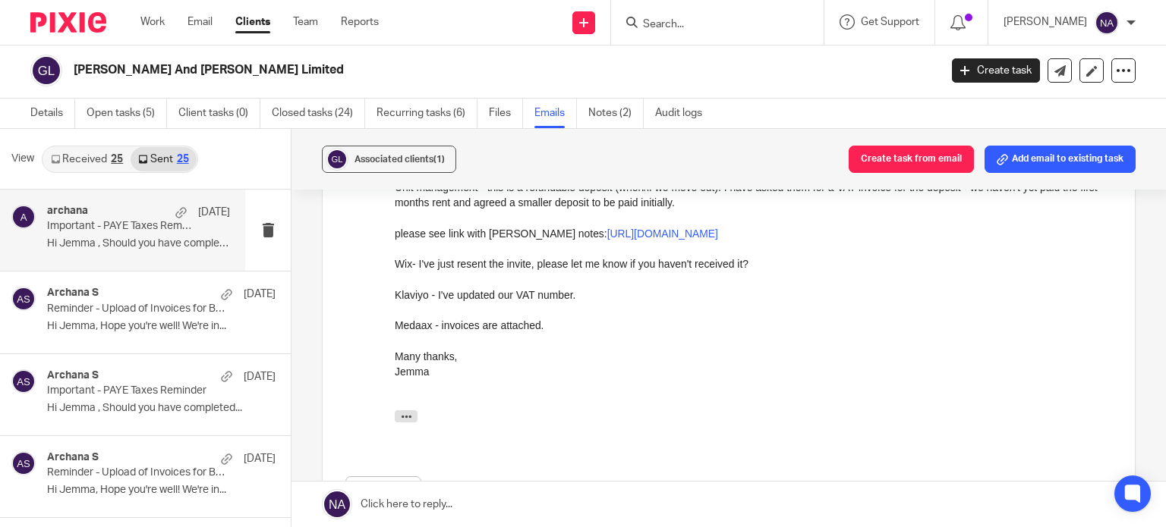
click at [149, 242] on p "Hi Jemma , Should you have completed..." at bounding box center [138, 244] width 183 height 13
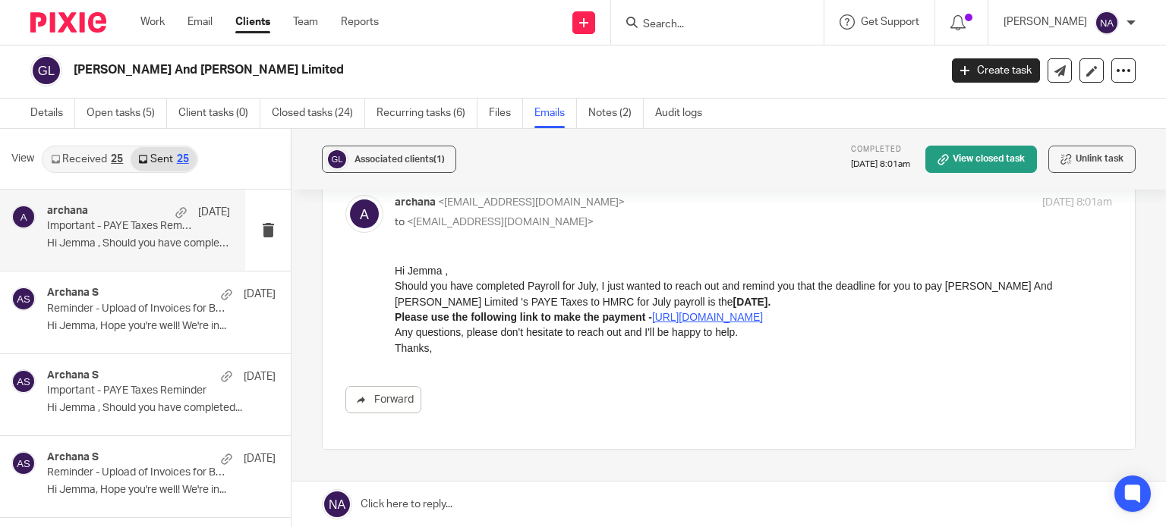
scroll to position [0, 0]
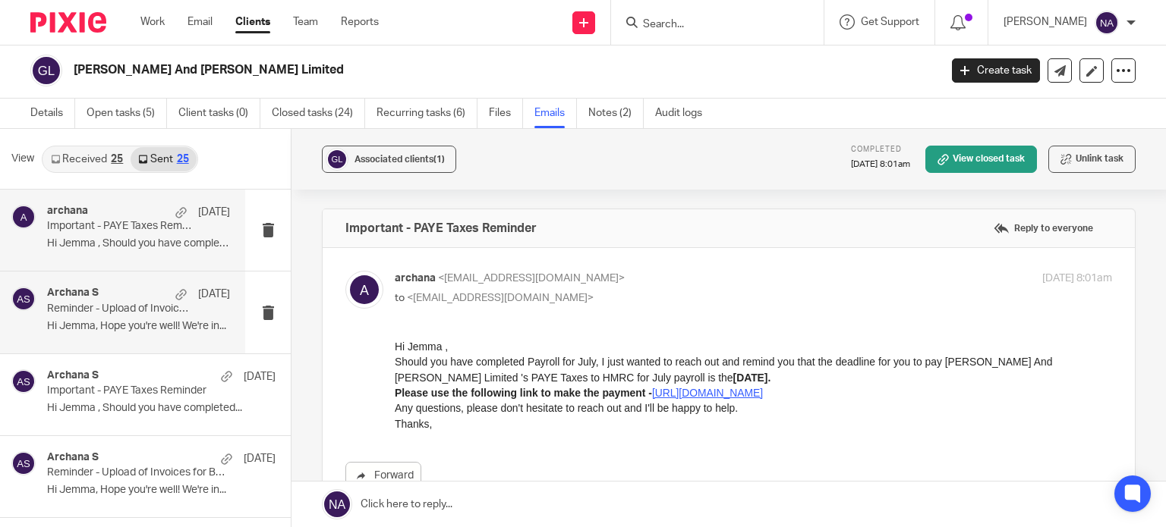
click at [152, 343] on div "Archana S 1 Aug Reminder - Upload of Invoices for Bookkeeping Hi Jemma, Hope yo…" at bounding box center [122, 312] width 245 height 81
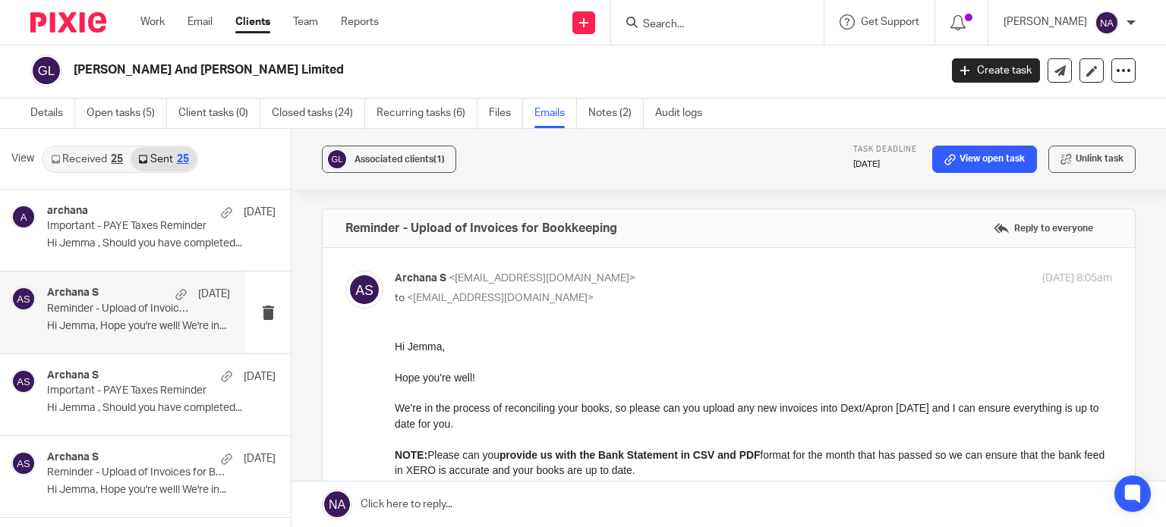
click at [672, 24] on input "Search" at bounding box center [709, 25] width 137 height 14
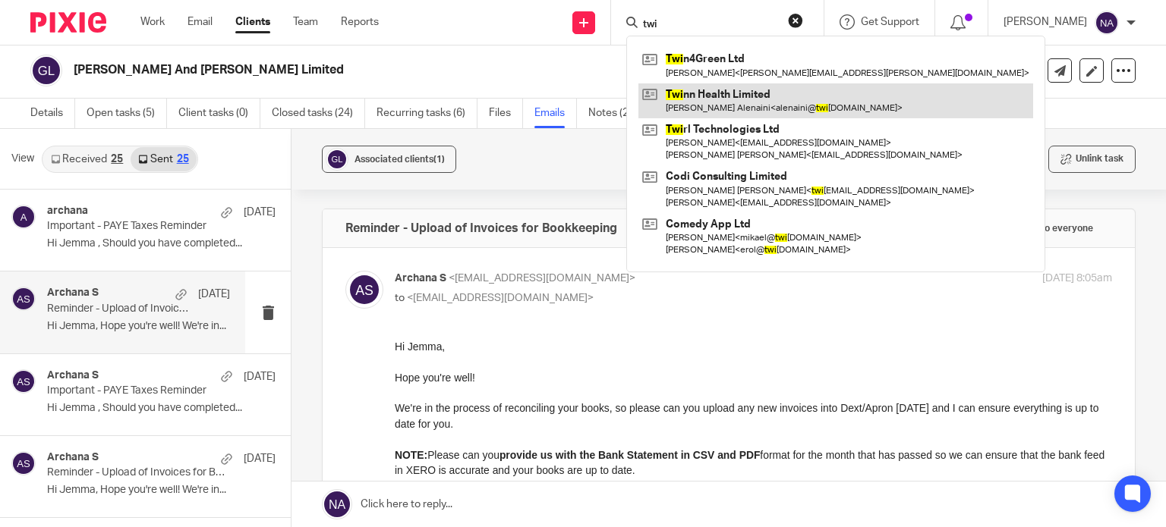
type input "twi"
click at [720, 90] on link at bounding box center [835, 100] width 395 height 35
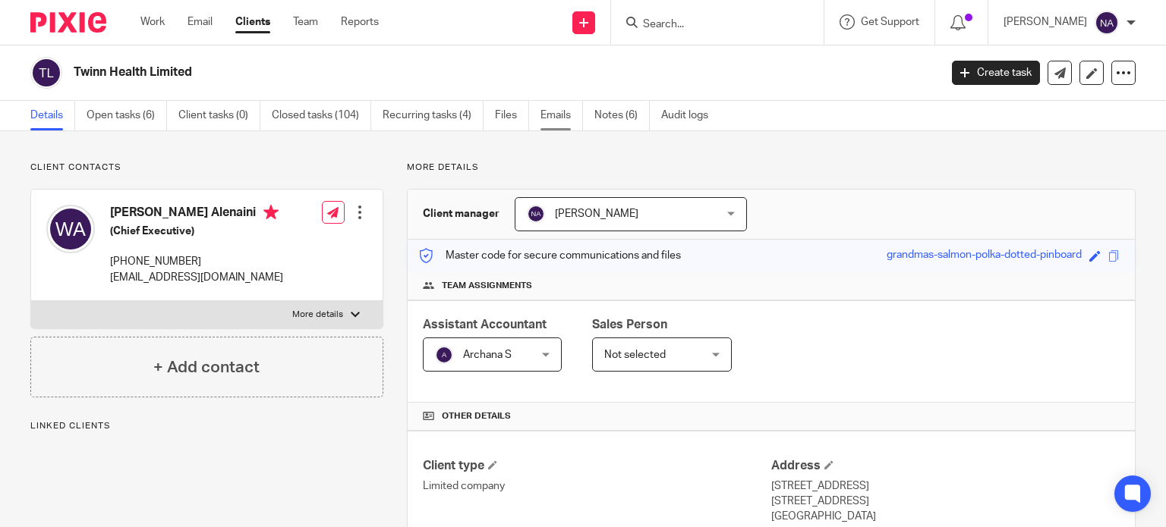
click at [559, 123] on link "Emails" at bounding box center [561, 116] width 42 height 30
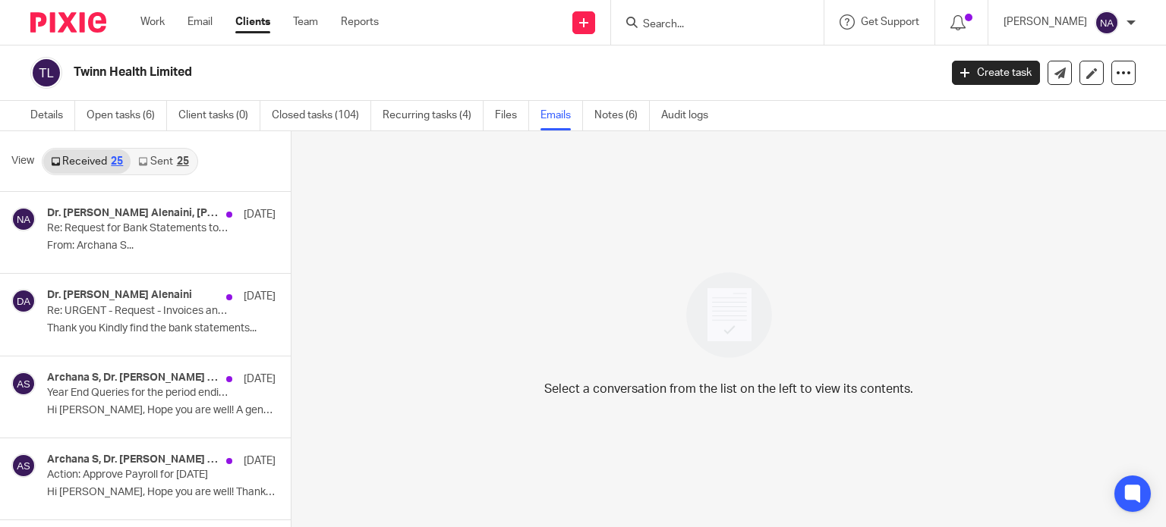
click at [161, 167] on link "Sent 25" at bounding box center [163, 162] width 65 height 24
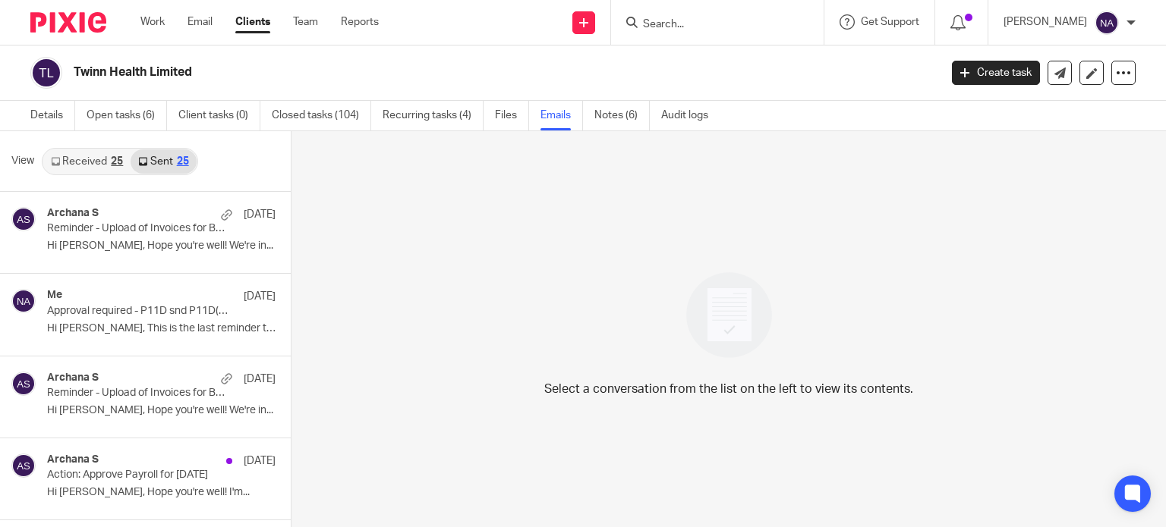
scroll to position [2, 0]
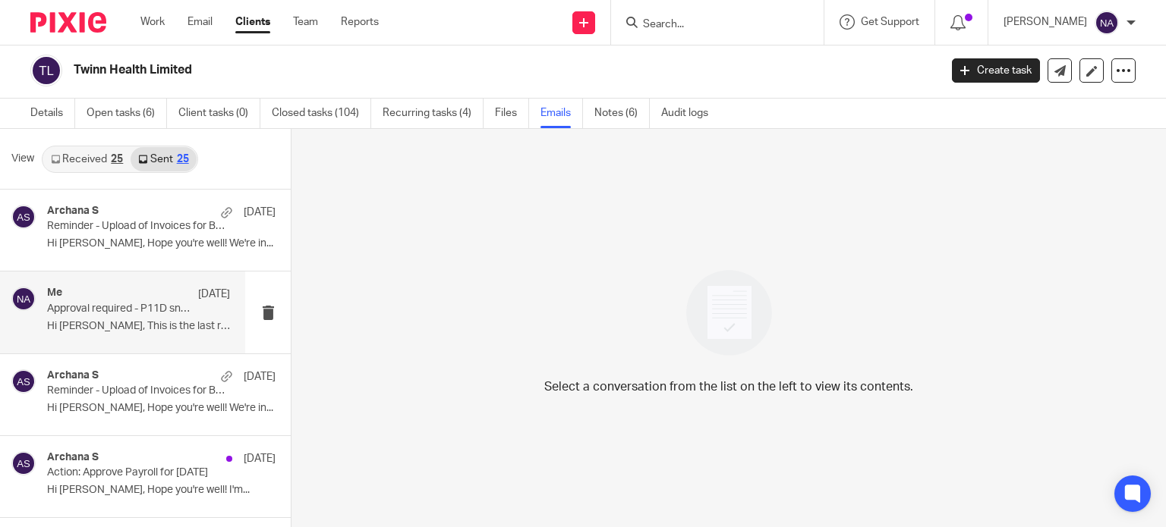
click at [137, 331] on p "Hi [PERSON_NAME], This is the last reminder to the..." at bounding box center [138, 326] width 183 height 13
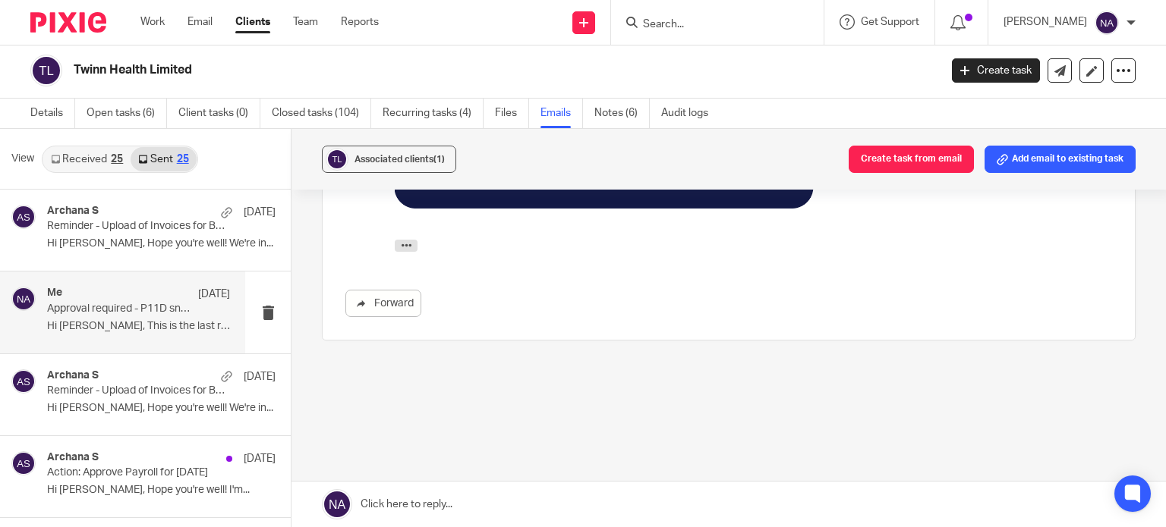
scroll to position [1010, 0]
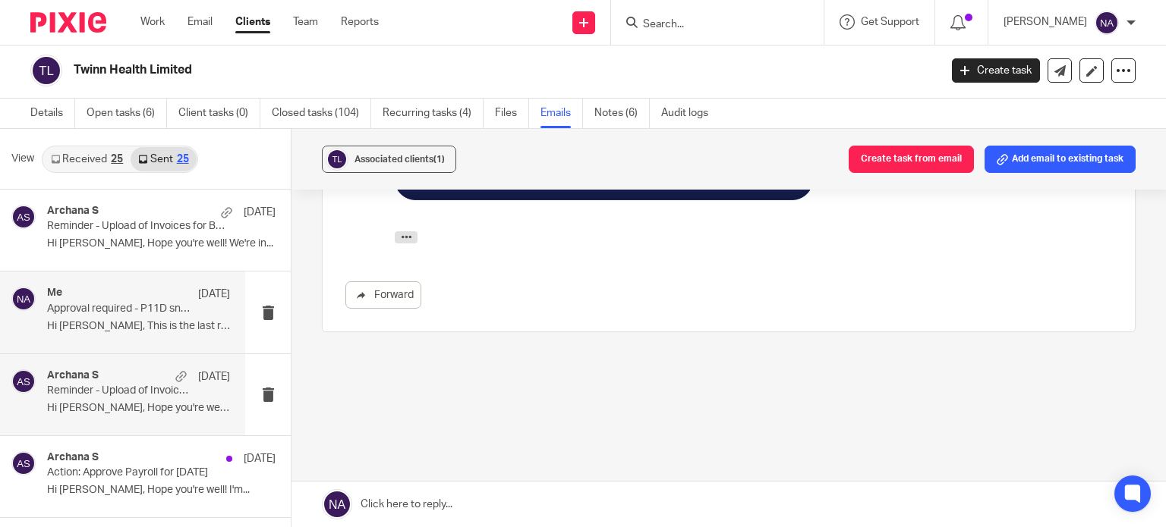
click at [65, 373] on h4 "Archana S" at bounding box center [73, 376] width 52 height 13
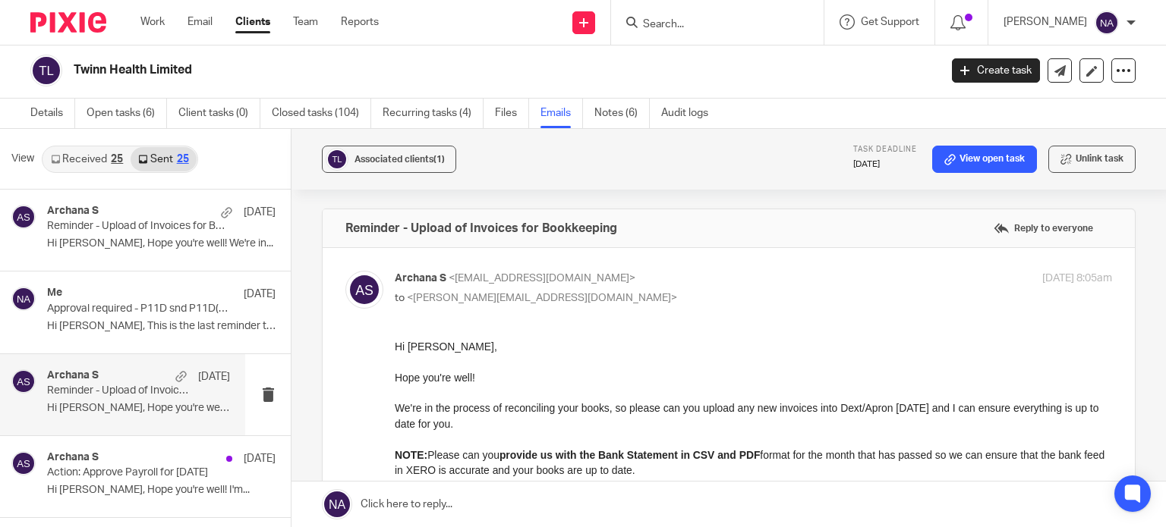
scroll to position [76, 0]
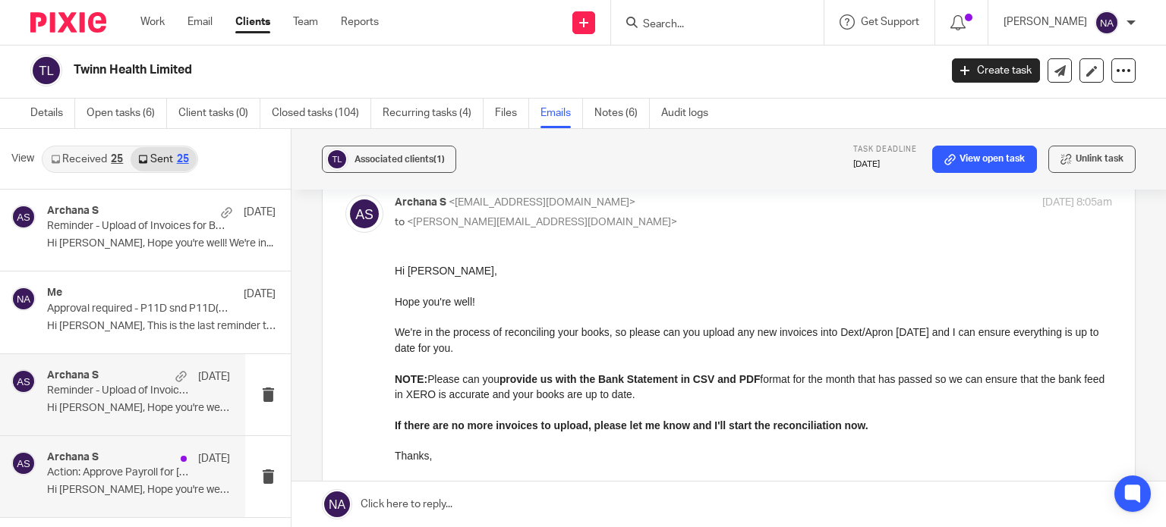
click at [118, 477] on p "Action: Approve Payroll for [DATE]" at bounding box center [120, 473] width 146 height 13
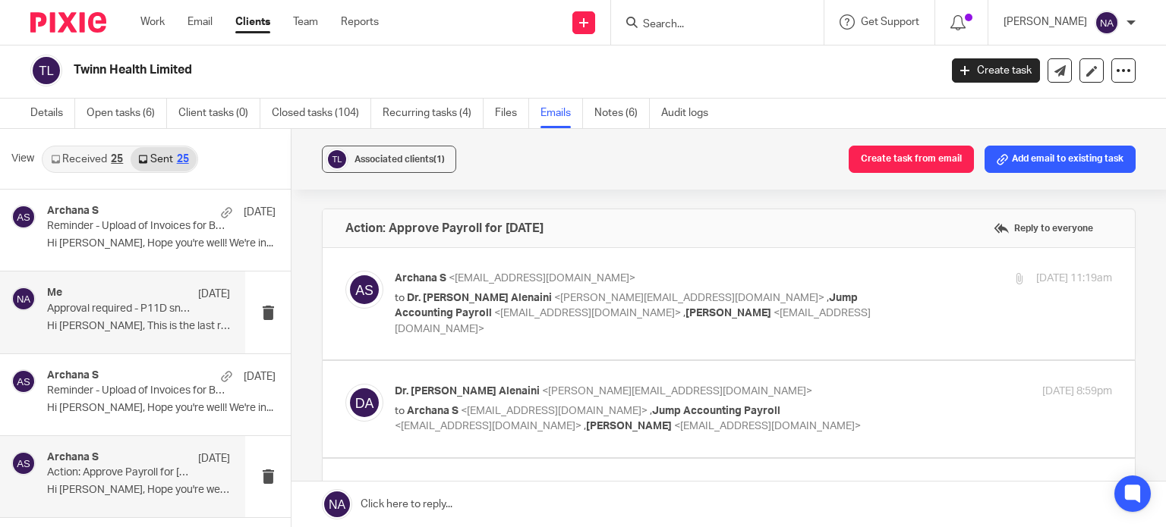
scroll to position [0, 0]
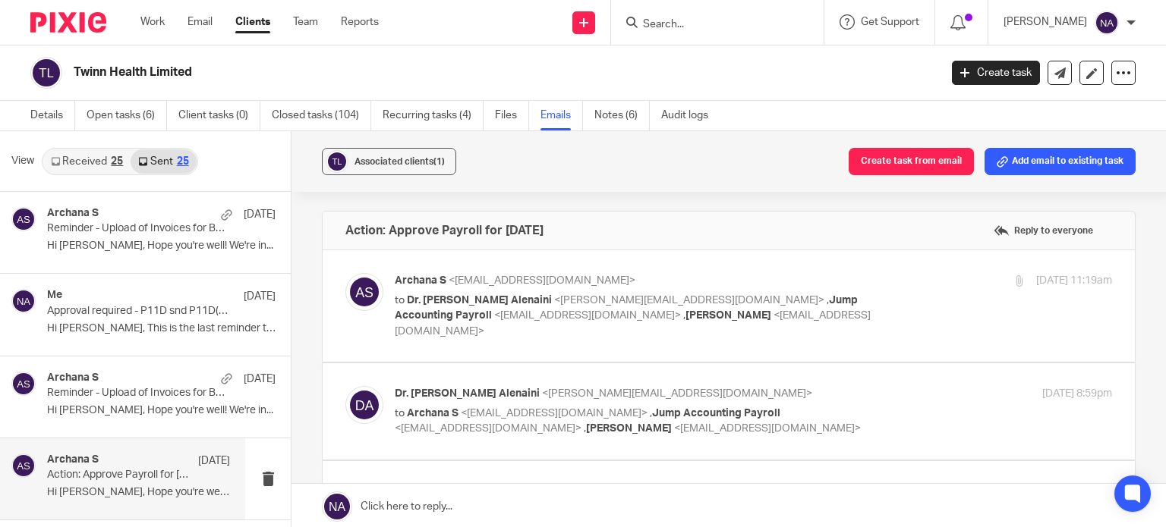
click at [100, 169] on link "Received 25" at bounding box center [86, 162] width 87 height 24
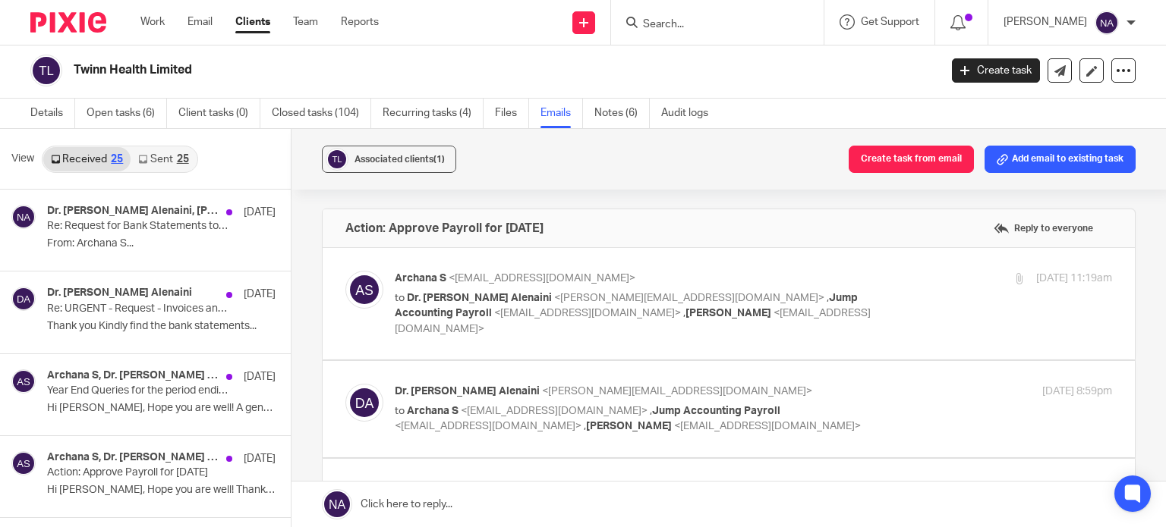
click at [177, 165] on link "Sent 25" at bounding box center [163, 159] width 65 height 24
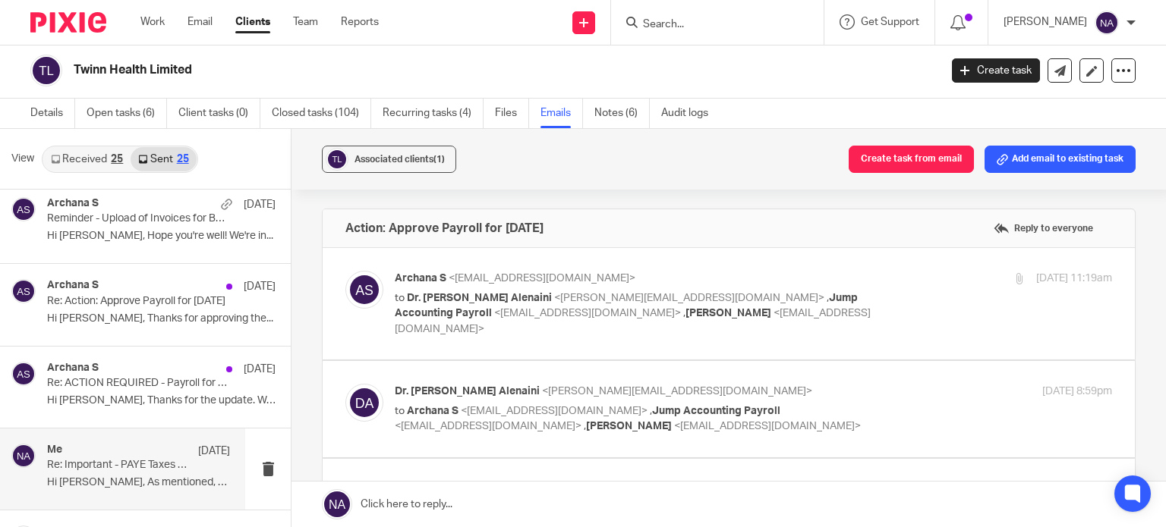
scroll to position [455, 0]
